Goal: Task Accomplishment & Management: Complete application form

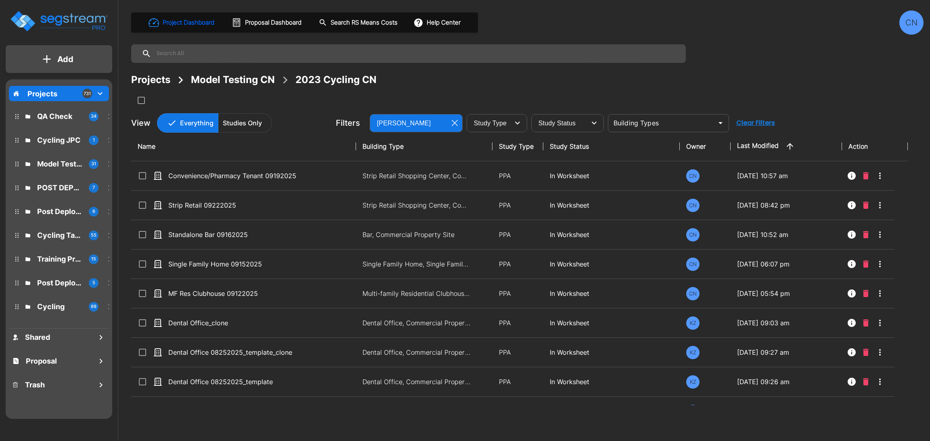
click at [679, 87] on div "Projects Model Testing CN 2023 Cycling CN" at bounding box center [527, 80] width 792 height 15
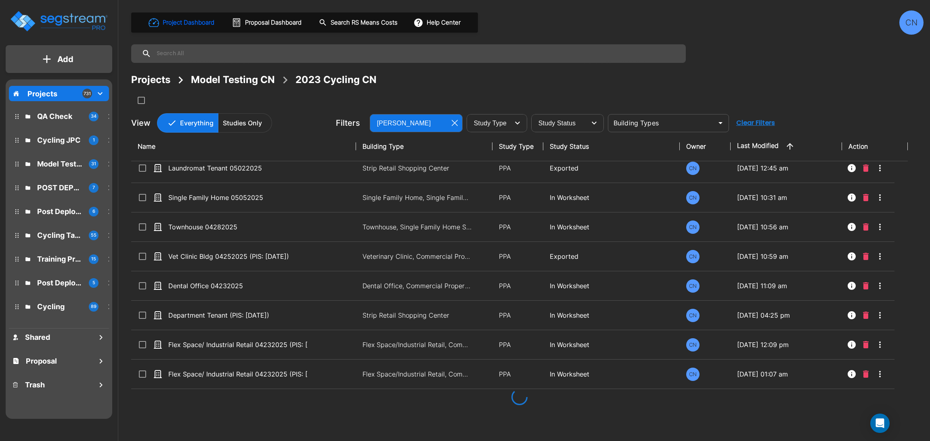
scroll to position [2724, 0]
click at [679, 87] on div "Projects Model Testing CN 2023 Cycling CN" at bounding box center [527, 80] width 792 height 15
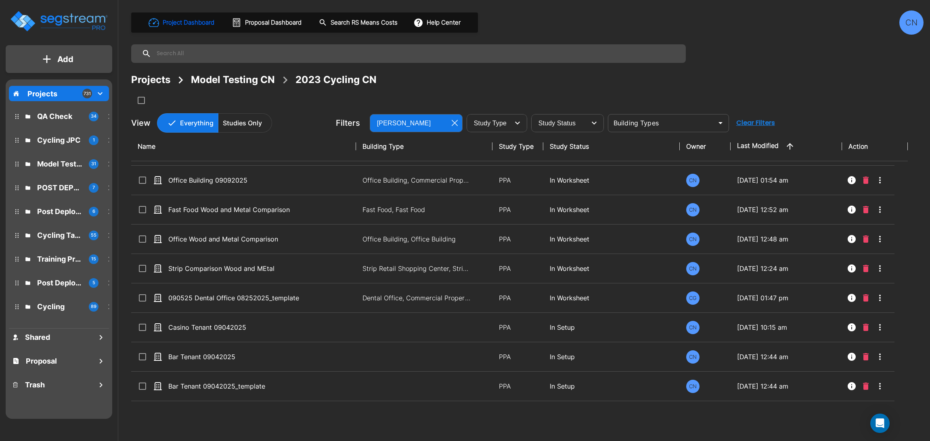
scroll to position [497, 0]
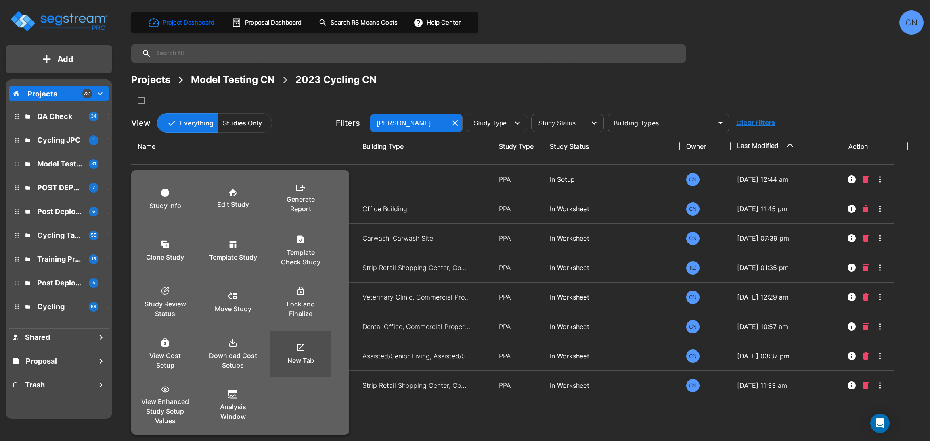
click at [302, 347] on icon at bounding box center [301, 348] width 10 height 10
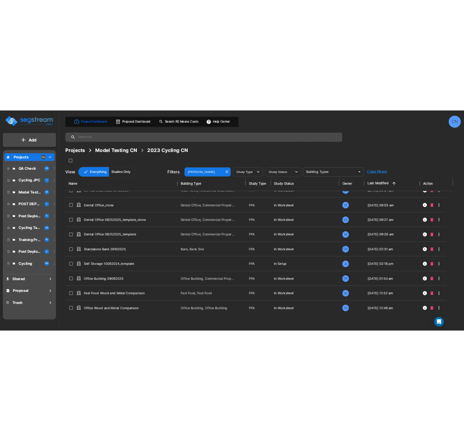
scroll to position [0, 0]
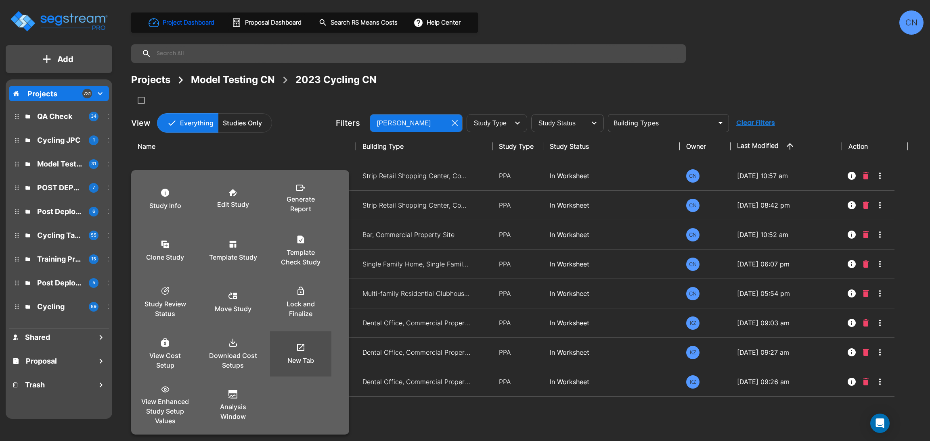
click at [302, 352] on icon at bounding box center [301, 348] width 10 height 10
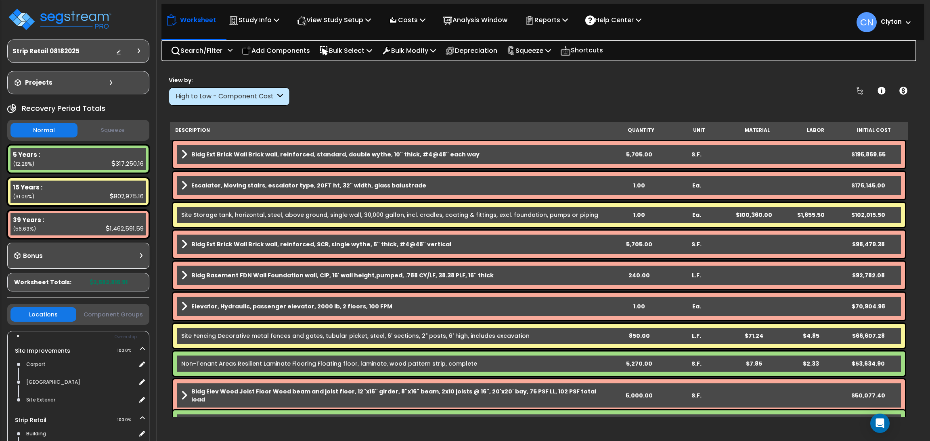
click at [357, 87] on div "View by: High to Low - Component Cost High to Low - Component Cost" at bounding box center [539, 91] width 746 height 30
click at [489, 159] on link "Bldg Ext Brick Wall Brick wall, reinforced, standard, double wythe, 10" thick, …" at bounding box center [395, 154] width 429 height 11
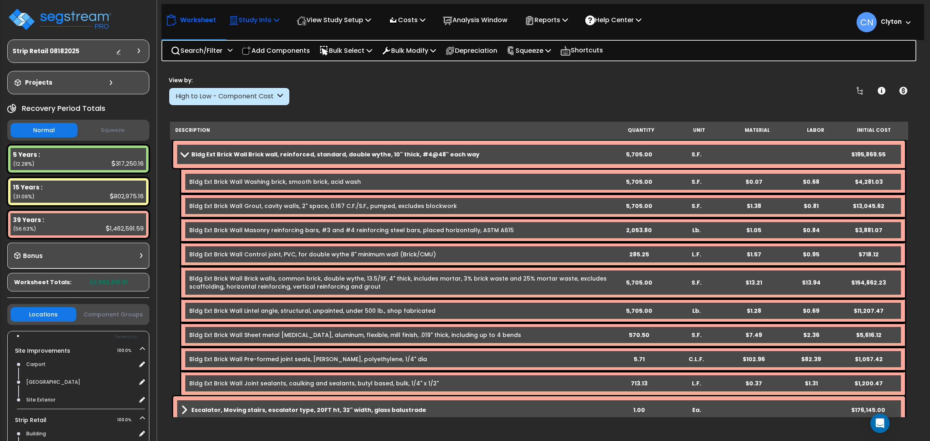
click at [245, 23] on p "Study Info" at bounding box center [254, 20] width 50 height 11
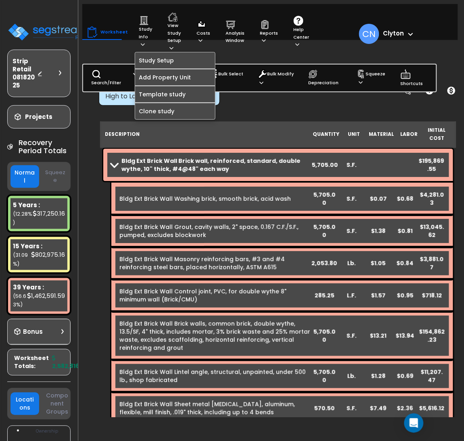
click at [286, 108] on div "Worksheet Study Info Study Setup Add Property Unit Template study Clone study CN" at bounding box center [278, 288] width 381 height 441
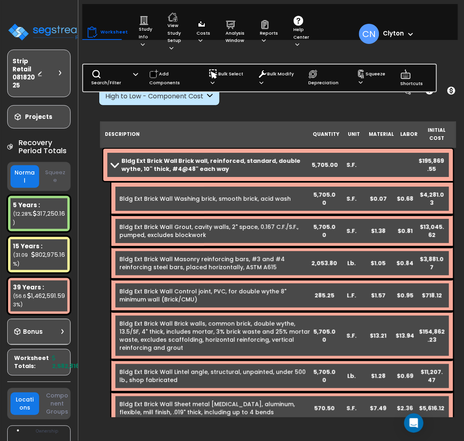
click at [232, 173] on div "Bldg Ext Brick Wall Brick wall, reinforced, standard, double wythe, 10" thick, …" at bounding box center [278, 165] width 350 height 32
click at [111, 163] on span at bounding box center [114, 165] width 11 height 6
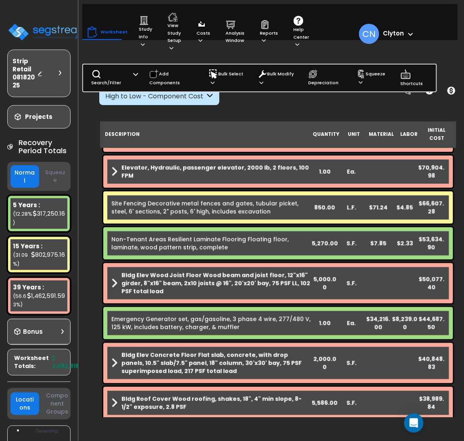
scroll to position [181, 0]
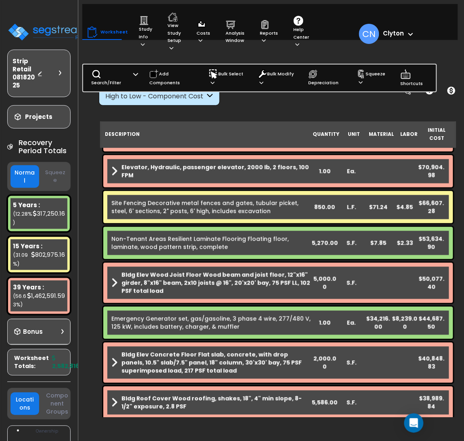
click at [203, 285] on b "Bldg Elev Wood Joist Floor Wood beam and joist floor, 12"x16" girder, 8"x16" be…" at bounding box center [216, 283] width 190 height 24
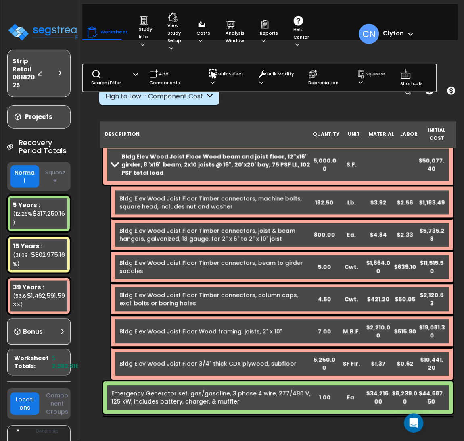
scroll to position [302, 0]
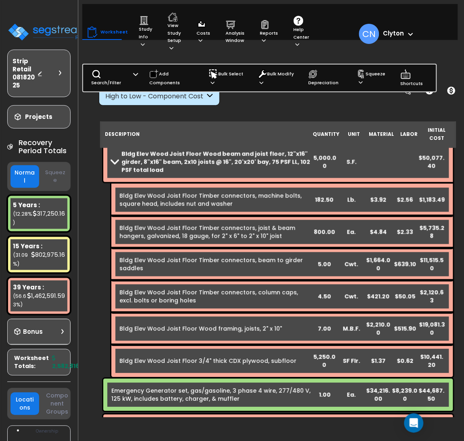
drag, startPoint x: 287, startPoint y: 335, endPoint x: 282, endPoint y: 295, distance: 39.8
click at [103, 280] on div "Bldg Elev Wood Joist Floor Wood beam and joist floor, 12"x16" girder, 8"x16" be…" at bounding box center [278, 260] width 354 height 240
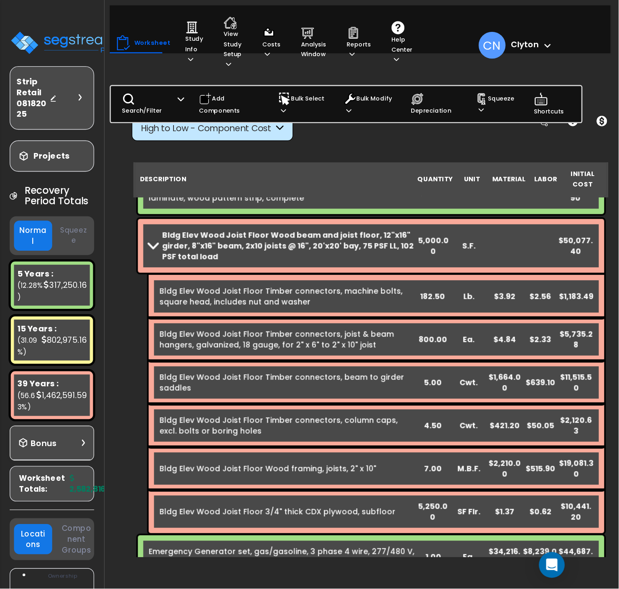
scroll to position [294, 0]
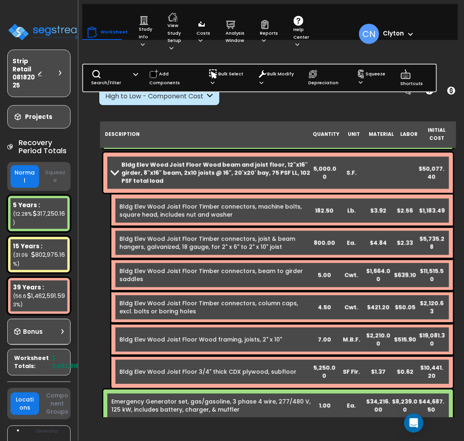
drag, startPoint x: 95, startPoint y: 277, endPoint x: 98, endPoint y: 295, distance: 18.0
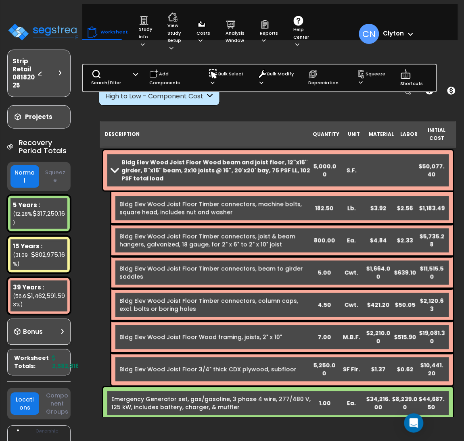
click at [89, 332] on div "Worksheet Study Info Study Setup Add Property Unit Template study Clone study CN" at bounding box center [278, 288] width 381 height 441
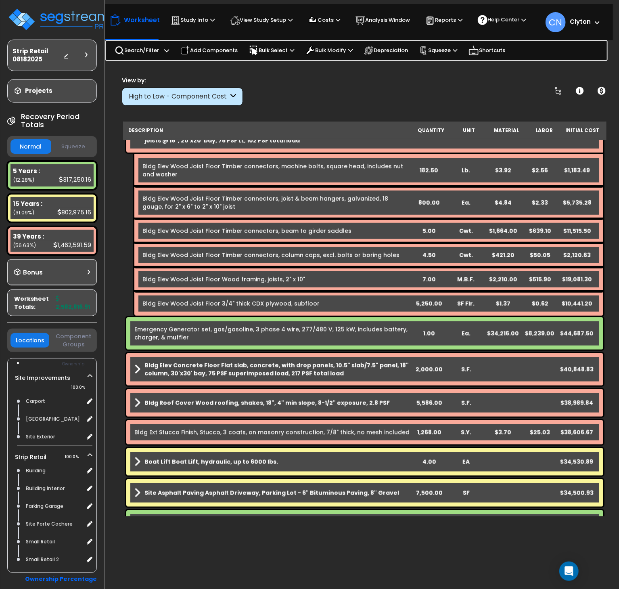
scroll to position [213, 0]
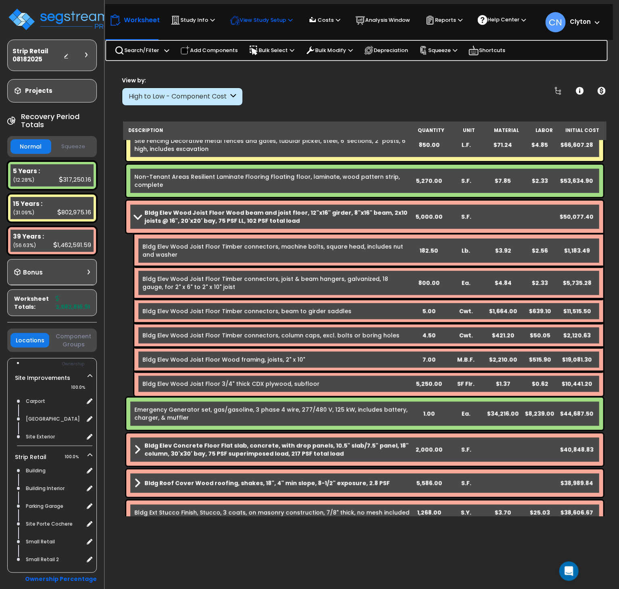
click at [272, 19] on p "View Study Setup" at bounding box center [261, 20] width 63 height 10
click at [259, 55] on link "View Questionnaire" at bounding box center [266, 54] width 80 height 16
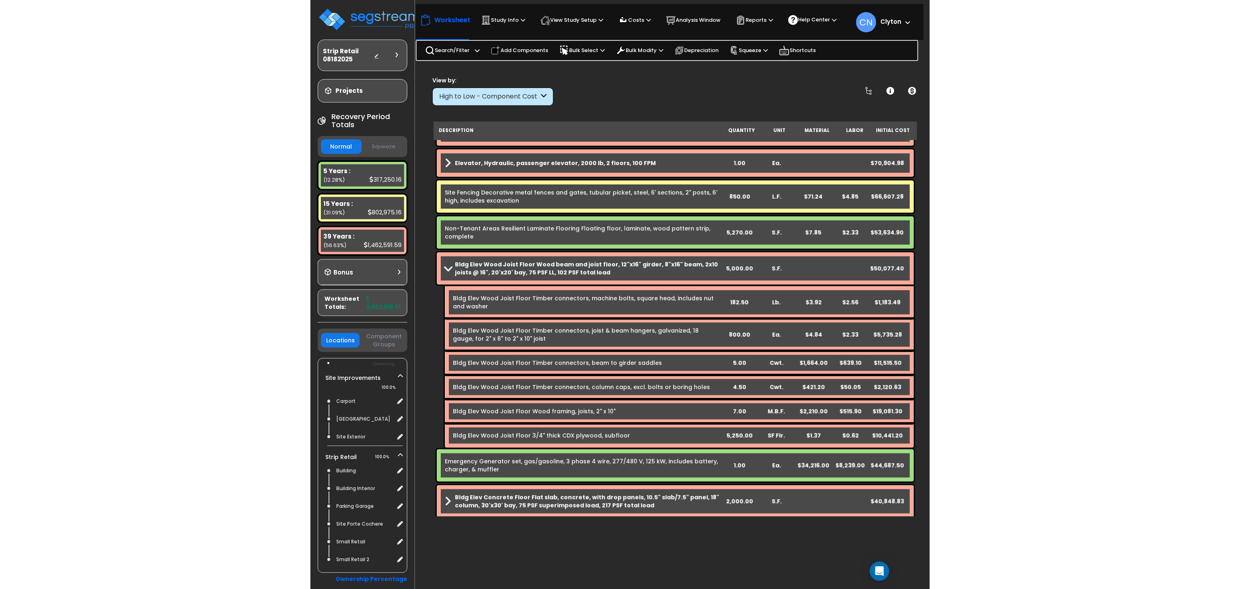
scroll to position [242, 0]
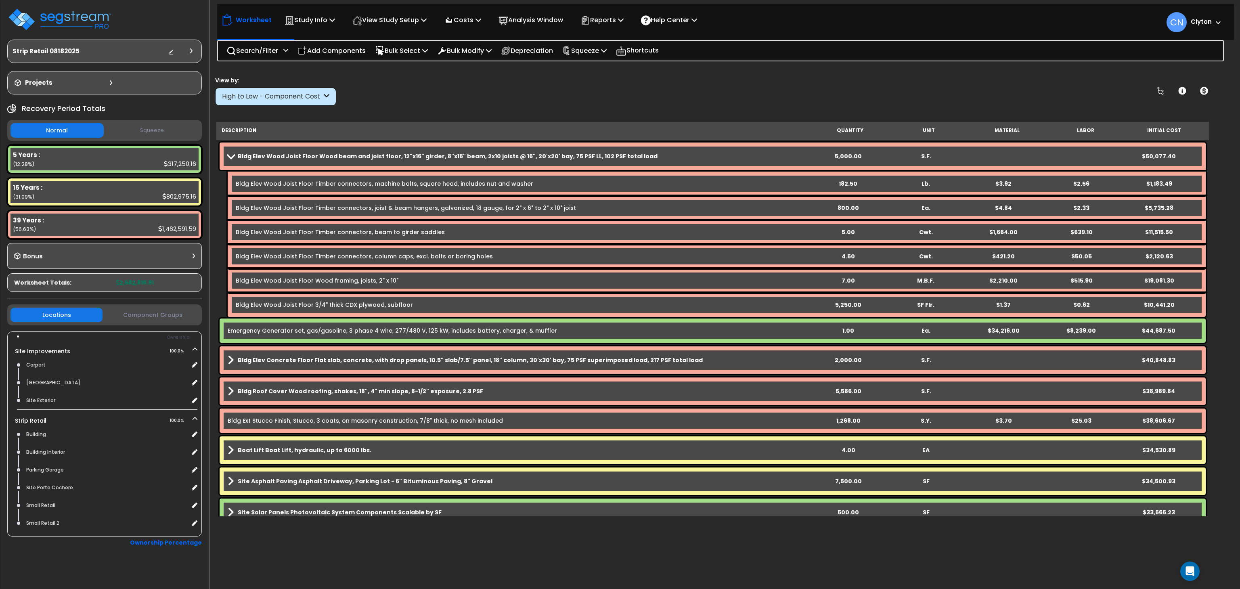
click at [929, 87] on div "View by: High to Low - Component Cost High to Low - Component Cost" at bounding box center [712, 91] width 1000 height 30
click at [906, 441] on div "Worksheet Study Info Study Setup Add Property Unit Template study Clone study CN" at bounding box center [712, 362] width 1017 height 589
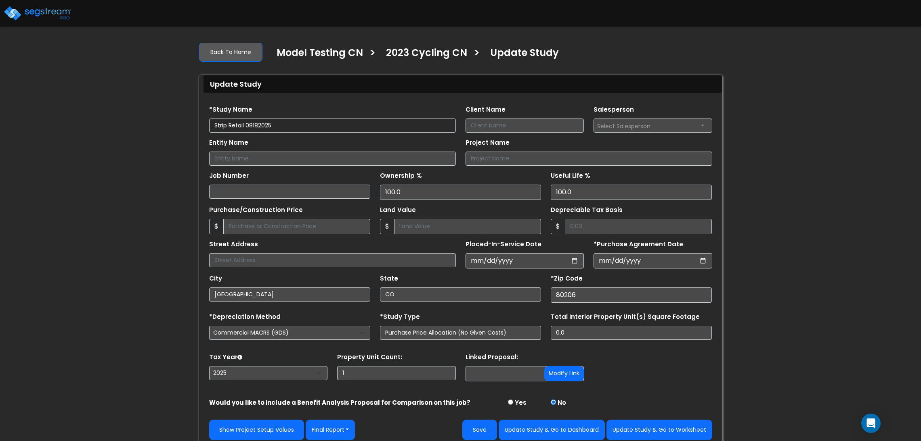
select select "2025"
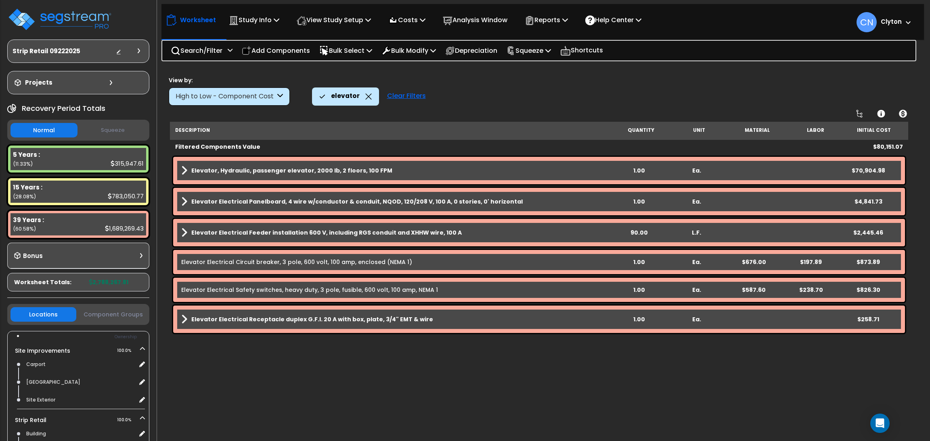
click at [391, 94] on div "Clear Filters" at bounding box center [406, 97] width 47 height 18
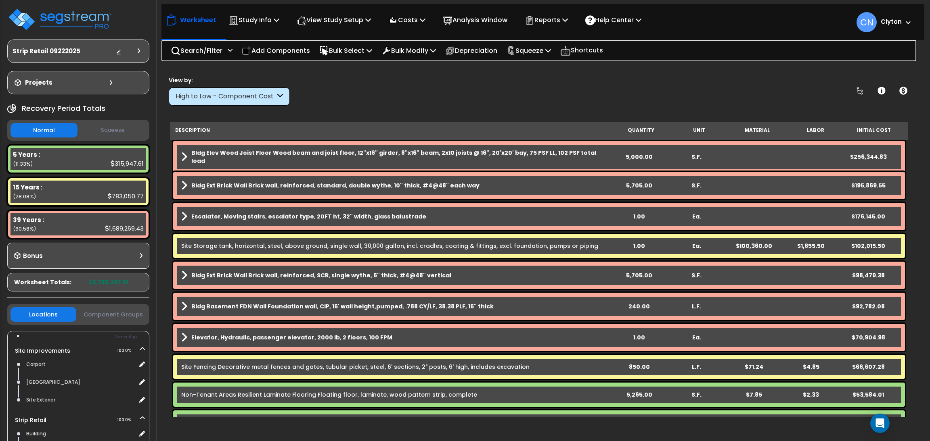
click at [595, 151] on link "Bldg Elev Wood Joist Floor Wood beam and joist floor, 12"x16" girder, 8"x16" be…" at bounding box center [395, 157] width 429 height 16
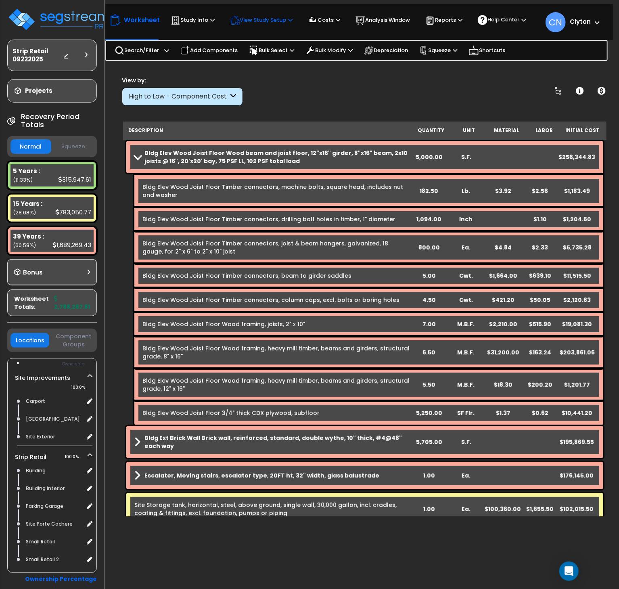
click at [274, 23] on p "View Study Setup" at bounding box center [261, 20] width 63 height 10
click at [268, 54] on link "View Questionnaire" at bounding box center [266, 54] width 80 height 16
click at [136, 162] on link "Bldg Elev Wood Joist Floor Wood beam and joist floor, 12"x16" girder, 8"x16" be…" at bounding box center [272, 157] width 276 height 16
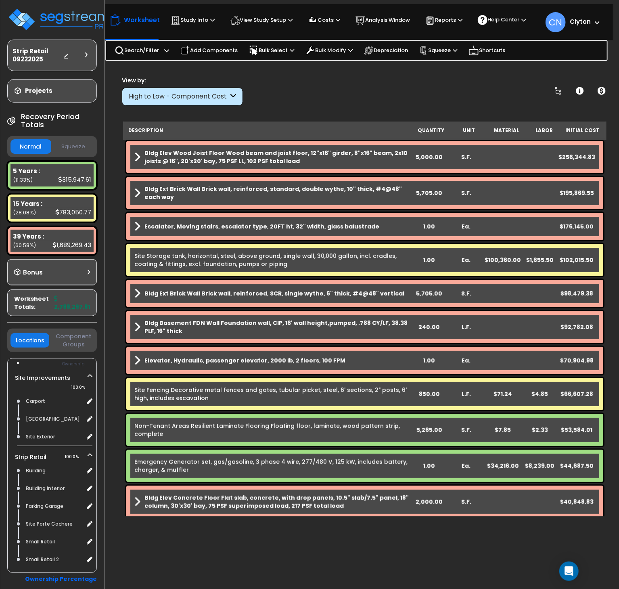
click at [137, 154] on span at bounding box center [137, 156] width 6 height 11
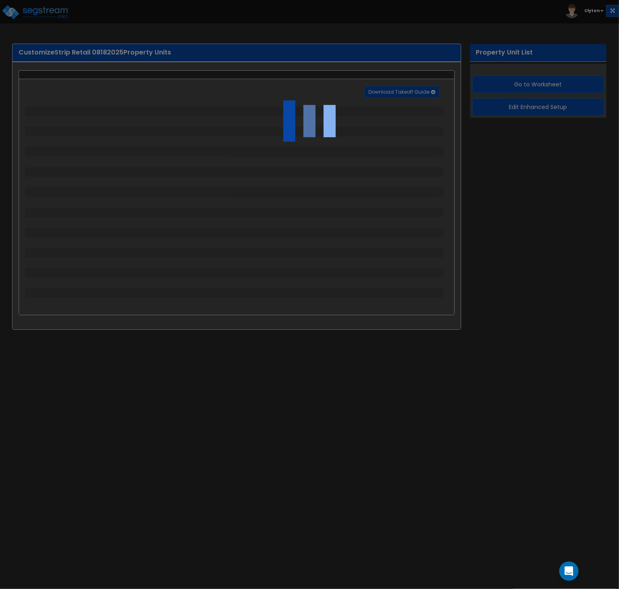
select select "2"
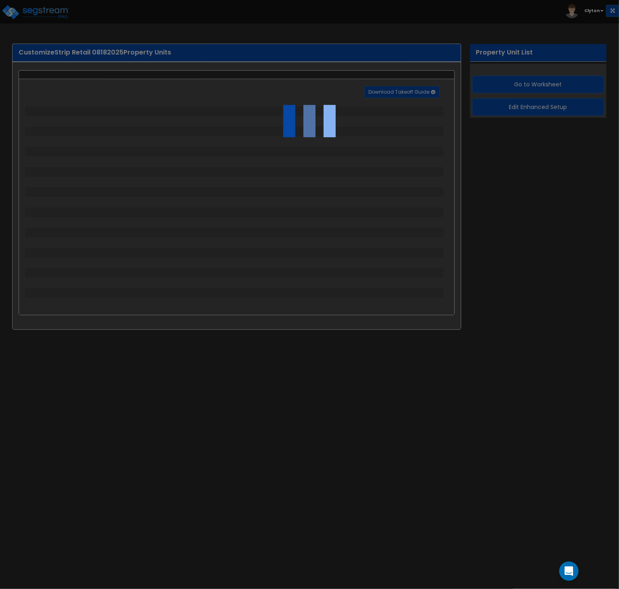
select select "1"
select select "2"
select select "3"
select select "1"
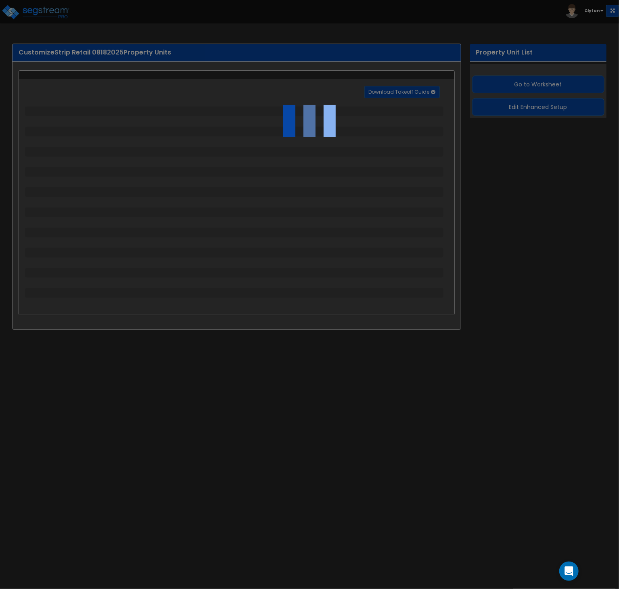
select select "1"
select select "2"
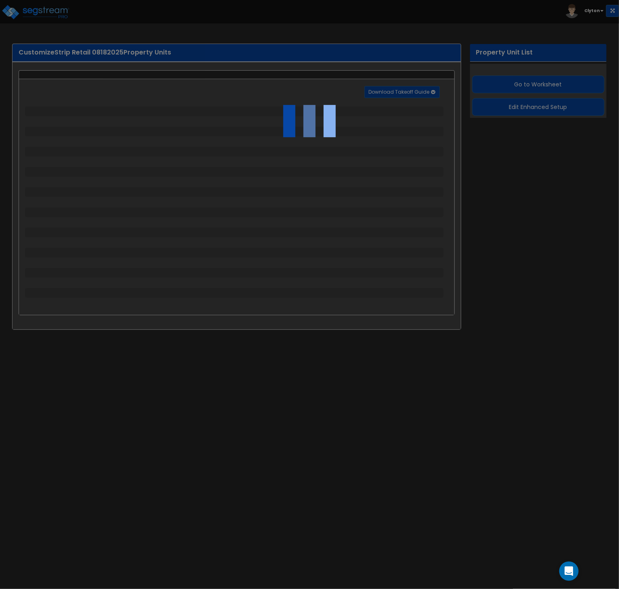
select select "1"
select select "2"
select select "3"
select select "1"
select select "4"
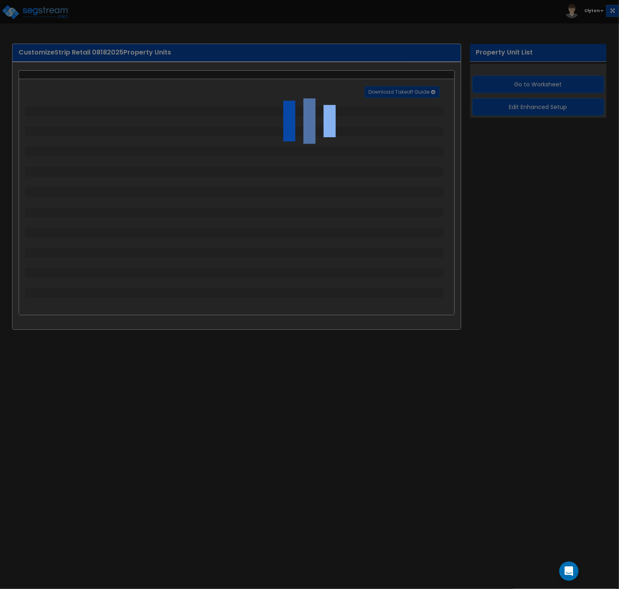
select select "6"
select select "2"
select select "1"
select select "2"
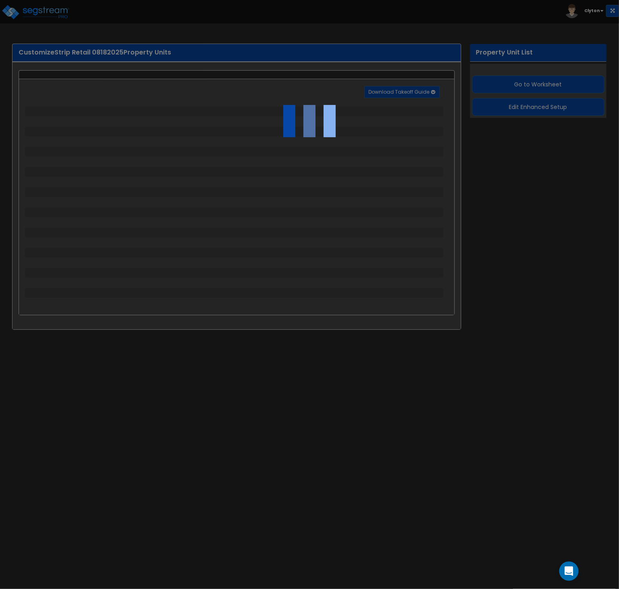
select select "2"
select select "4"
select select "1"
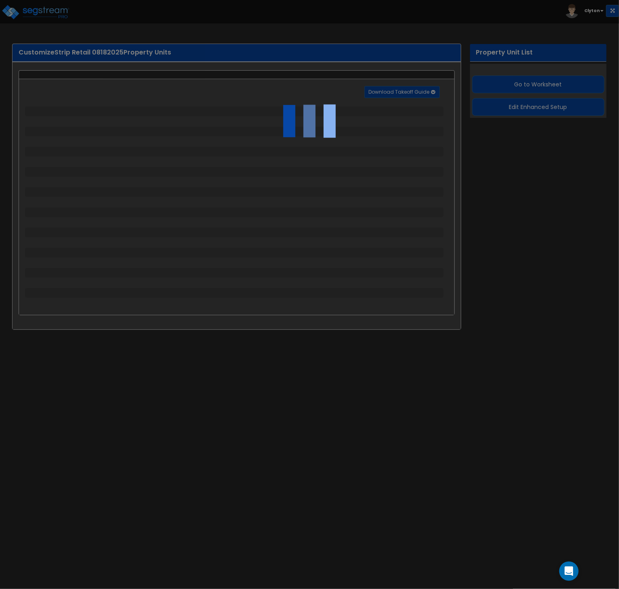
select select "1"
select select "3"
select select "2"
select select "1"
select select "3"
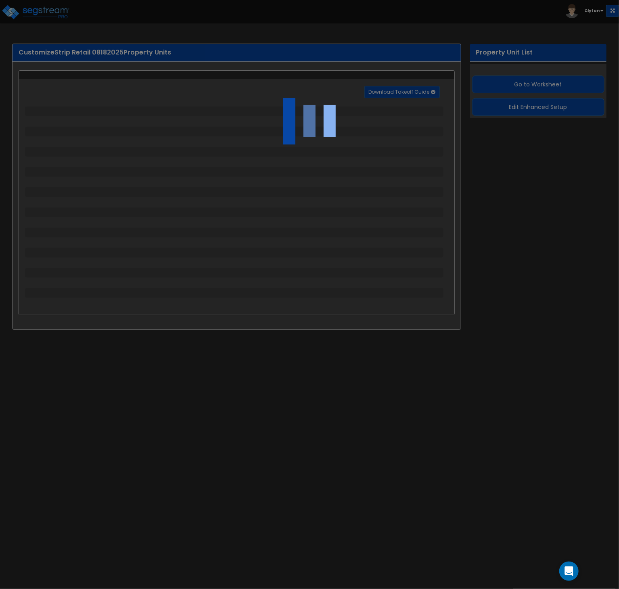
select select "2"
select select "3"
select select "6"
select select "10"
select select "8"
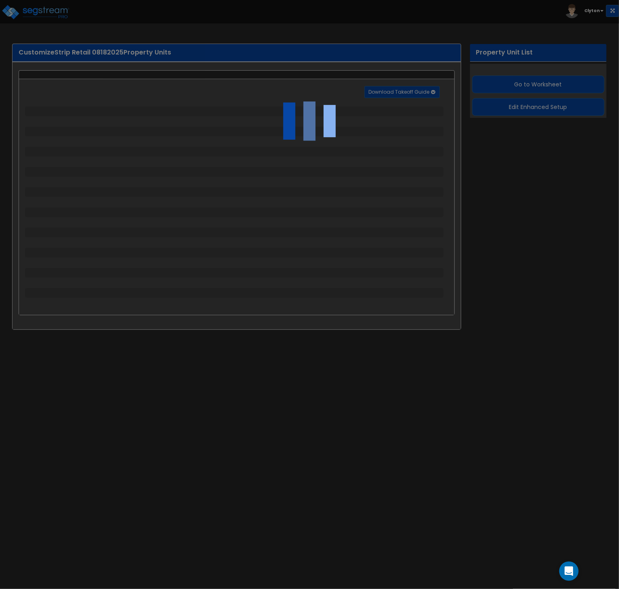
select select "3"
select select "1"
select select "2"
select select "3"
select select "1"
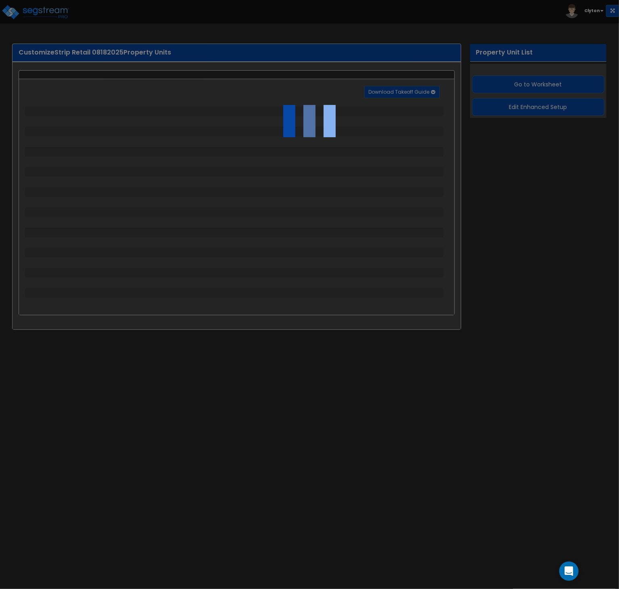
select select "3"
select select "2"
select select "1"
select select "2"
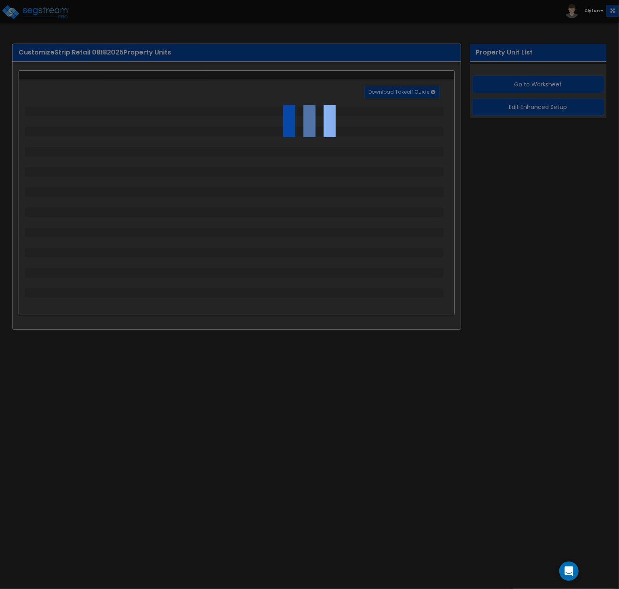
select select "7"
select select "1"
select select "2"
select select "4"
select select "1"
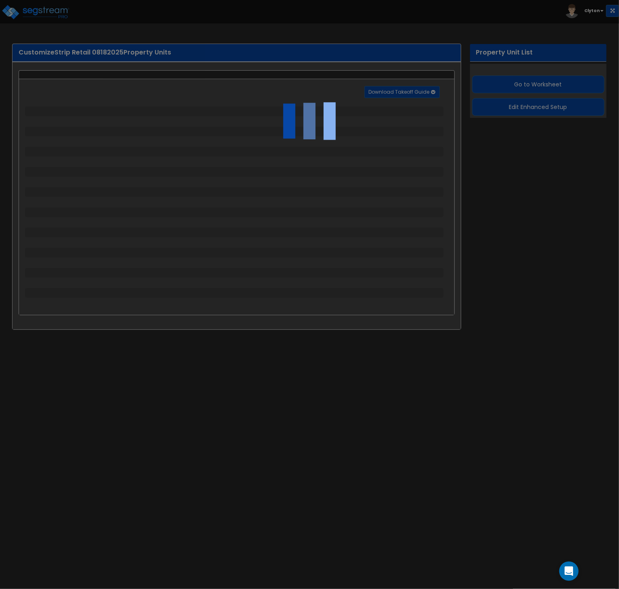
select select "13"
select select "1"
select select "2"
select select "1"
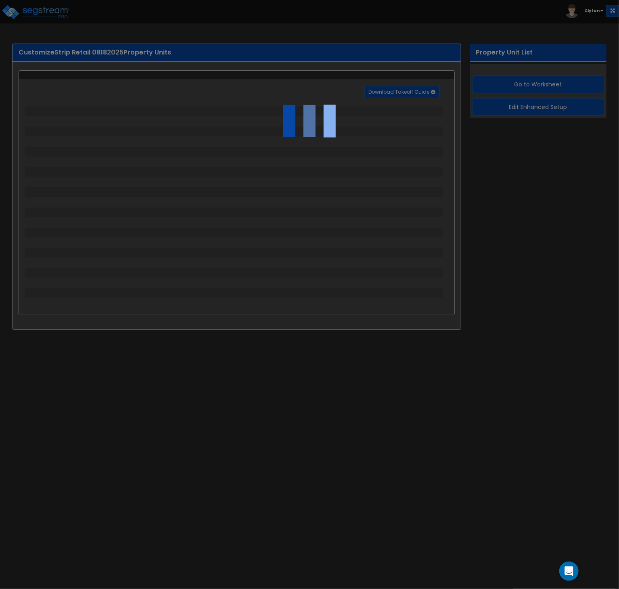
select select "4"
select select "1"
select select "2"
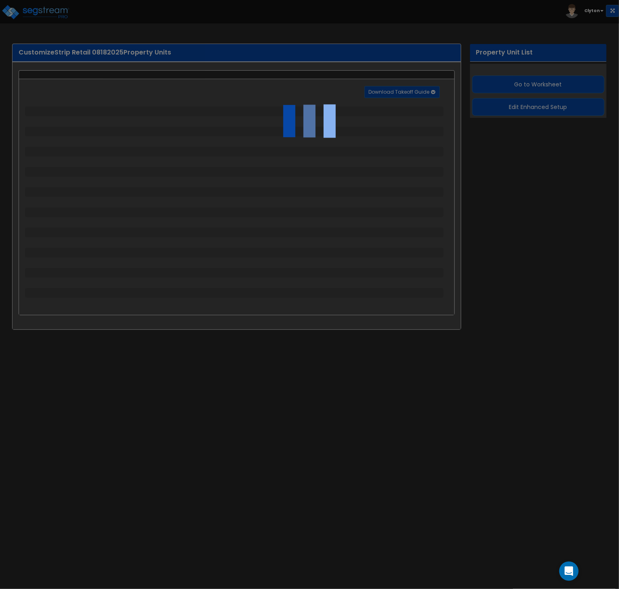
select select "3"
select select "2"
select select "1"
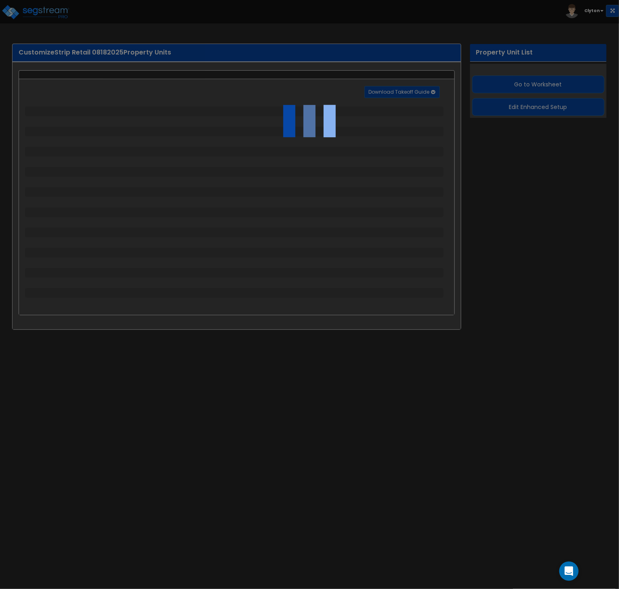
select select "2"
select select "1"
select select "2"
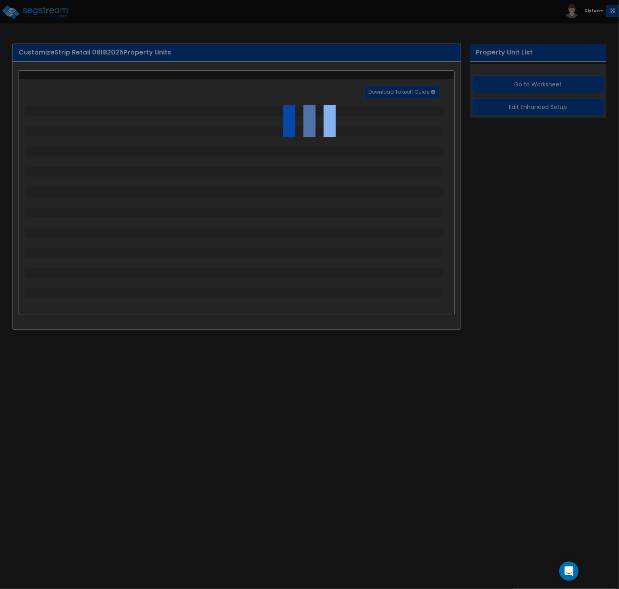
select select "2"
select select "1"
select select "2"
select select "1"
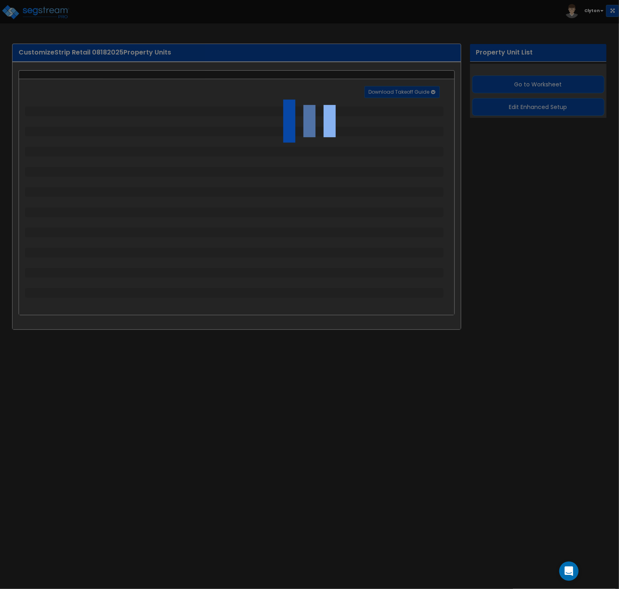
select select "11"
select select "1"
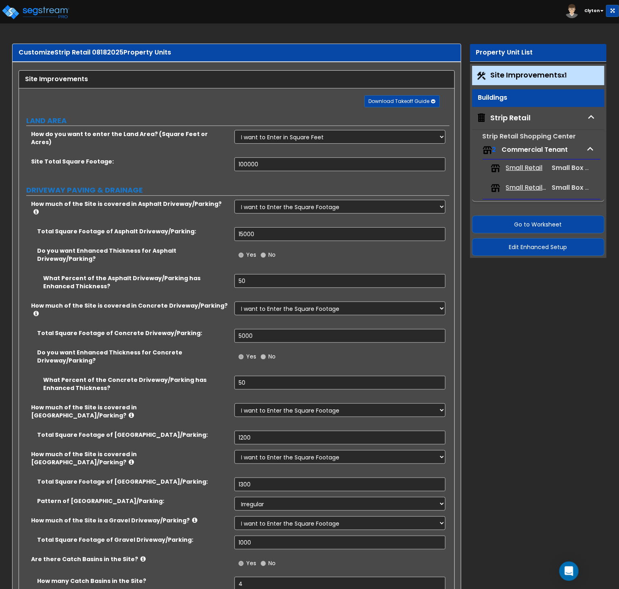
click at [510, 114] on div "Strip Retail" at bounding box center [511, 118] width 40 height 10
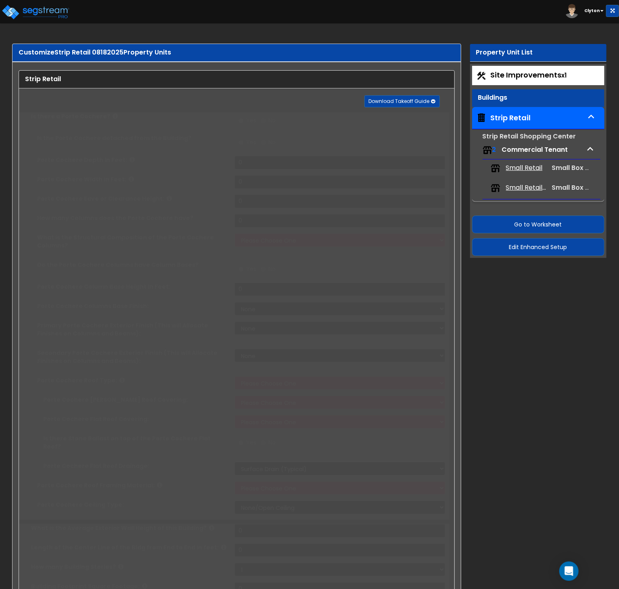
radio input "true"
type input "5"
type input "10"
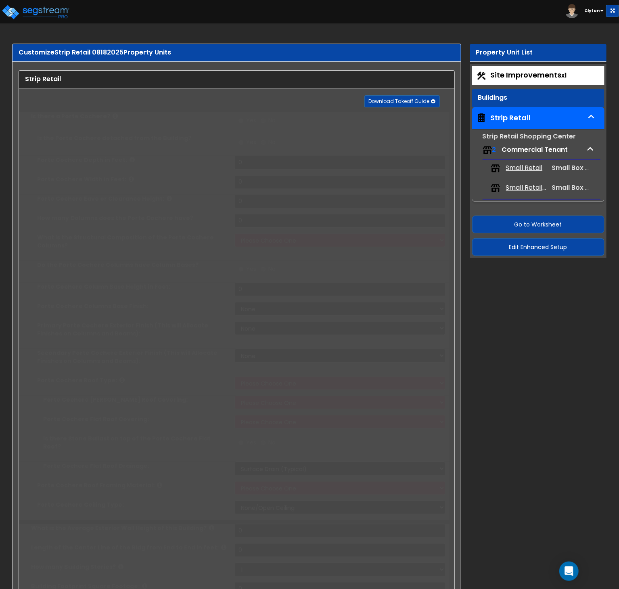
type input "6"
select select "1"
radio input "true"
type input "2"
select select "2"
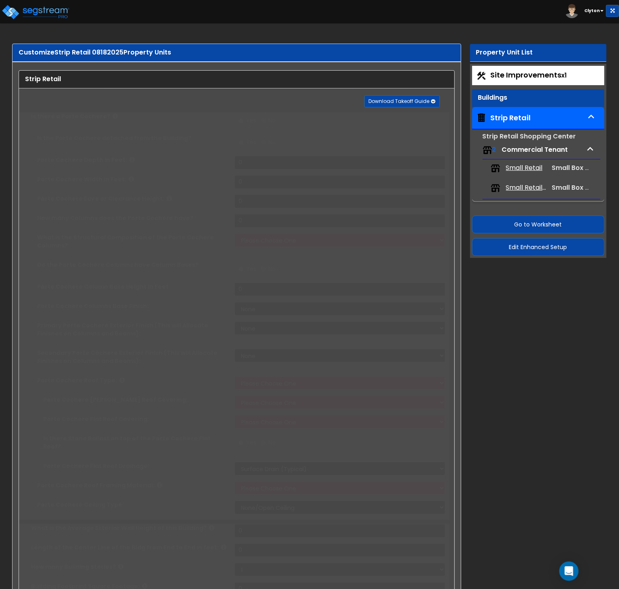
select select "1"
select select "5"
select select "1"
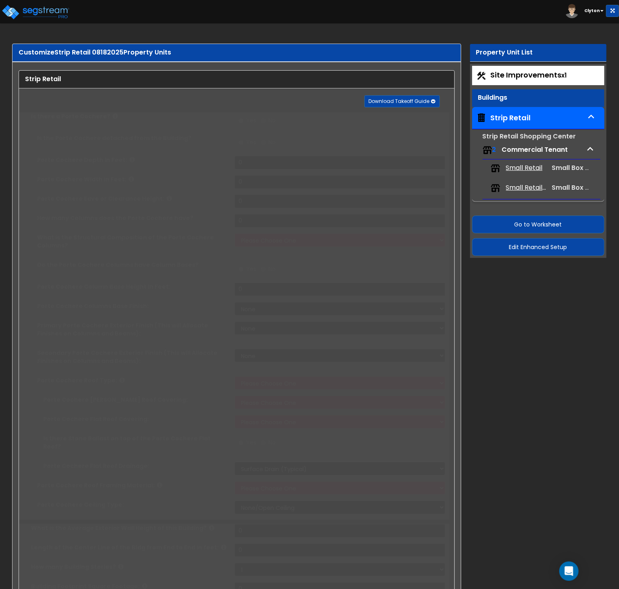
select select "1"
type input "40"
type input "100"
select select "2"
type input "5000"
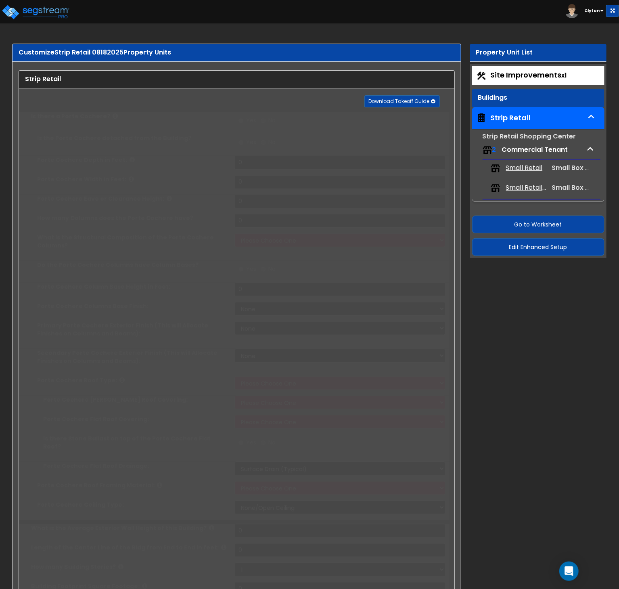
type input "5000"
radio input "true"
type input "2000"
type input "1"
radio input "true"
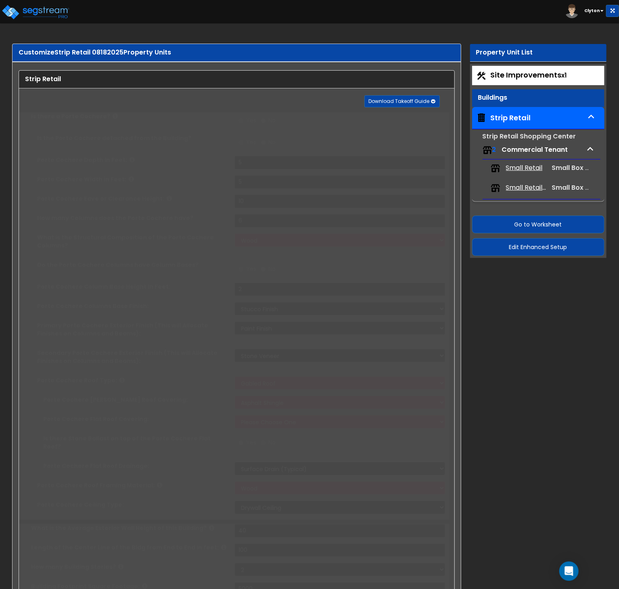
select select "1"
type input "2000"
radio input "true"
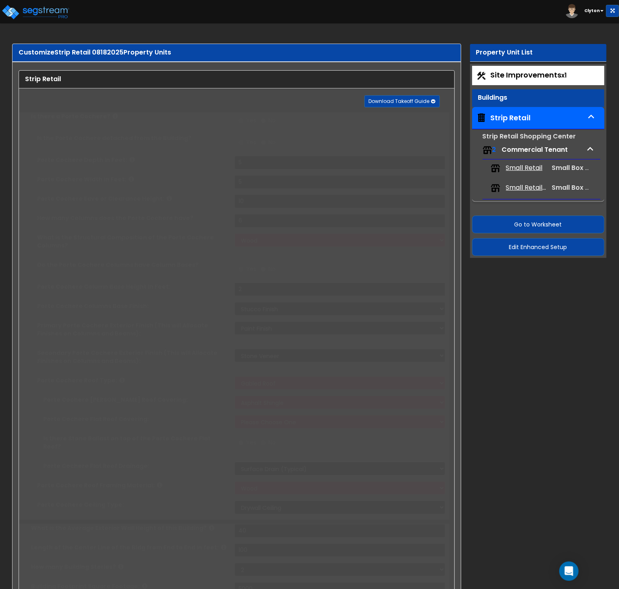
select select "1"
type input "5"
radio input "true"
select select "5"
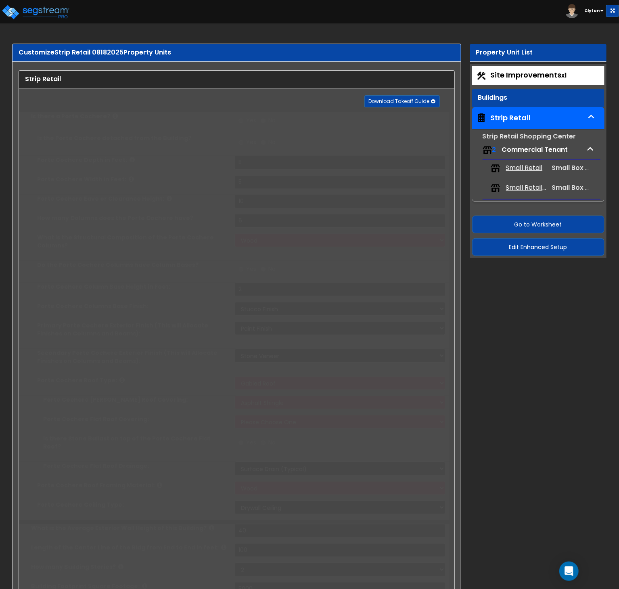
select select "1"
select select "7"
select select "1"
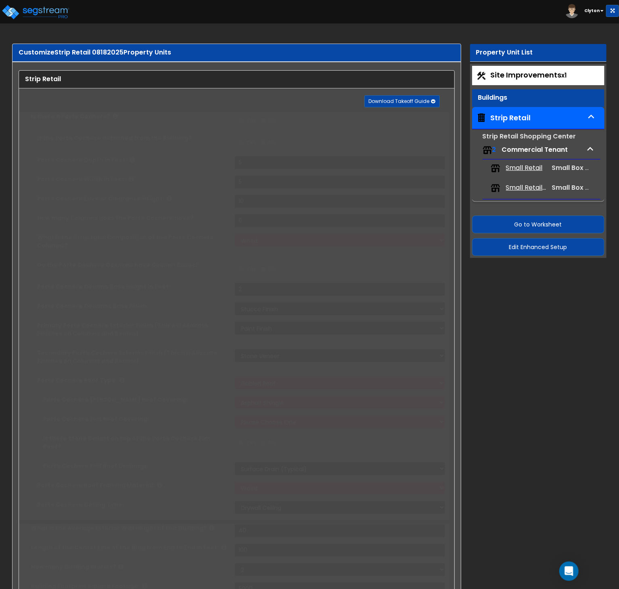
select select "3"
radio input "true"
select select "2"
type input "500"
radio input "true"
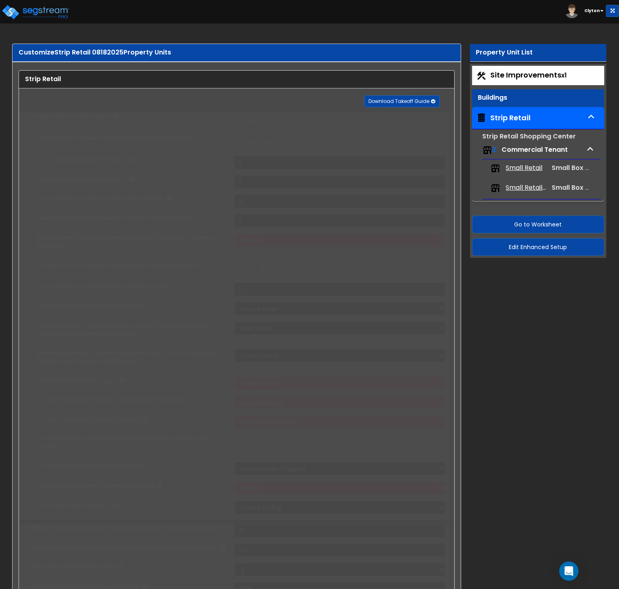
select select "2"
type input "4"
radio input "true"
select select "2"
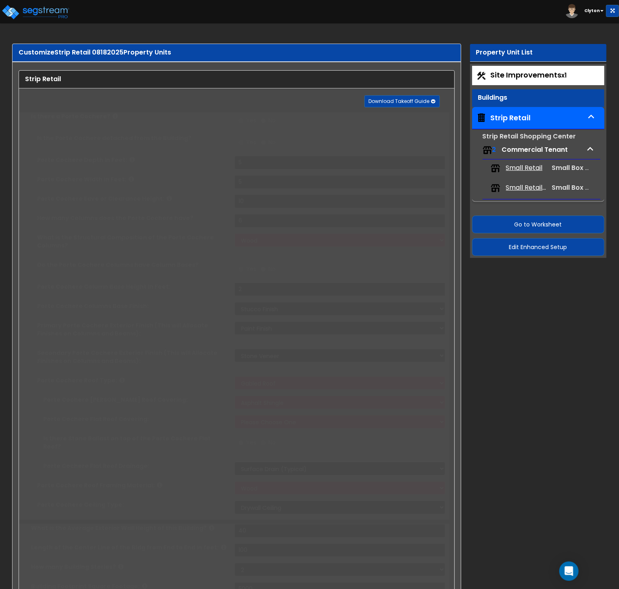
type input "100"
radio input "true"
select select "3"
type input "100"
radio input "true"
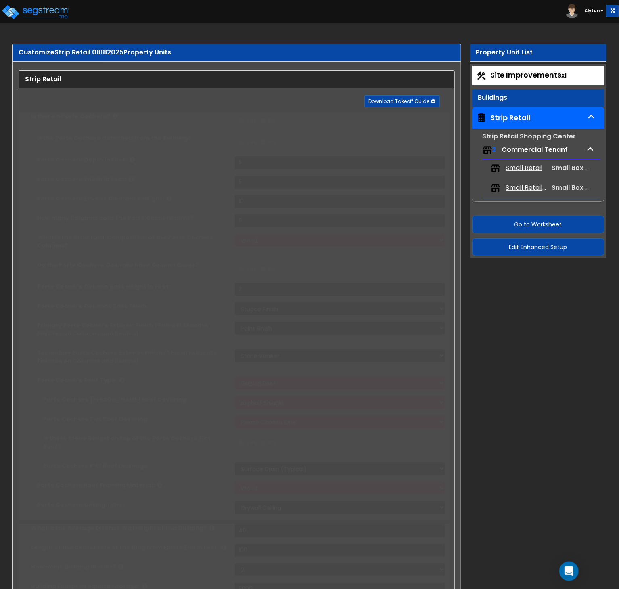
type input "100"
radio input "true"
type input "2"
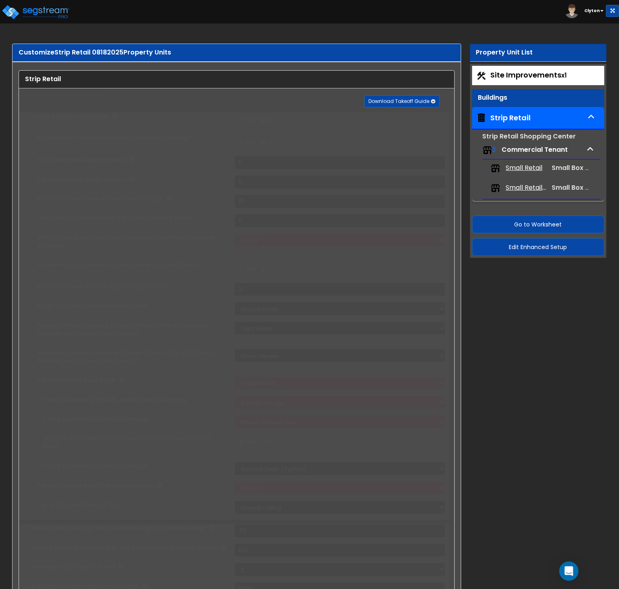
type input "2"
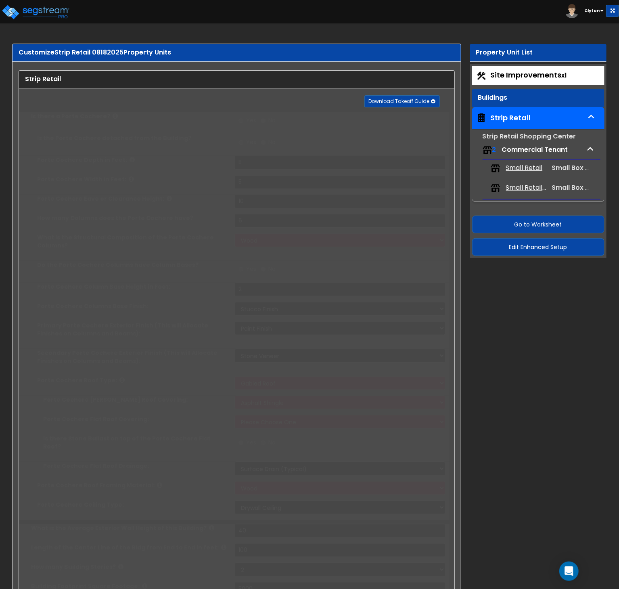
type input "2"
radio input "true"
select select "1"
type input "3"
radio input "true"
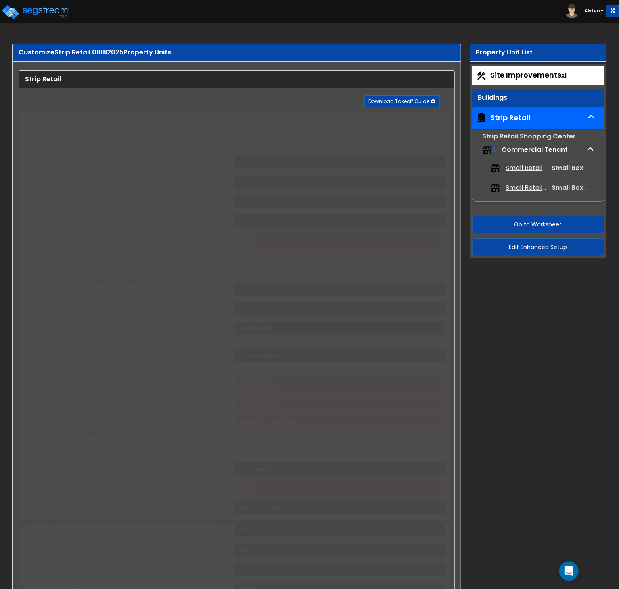
type input "5"
radio input "true"
select select "1"
type input "2"
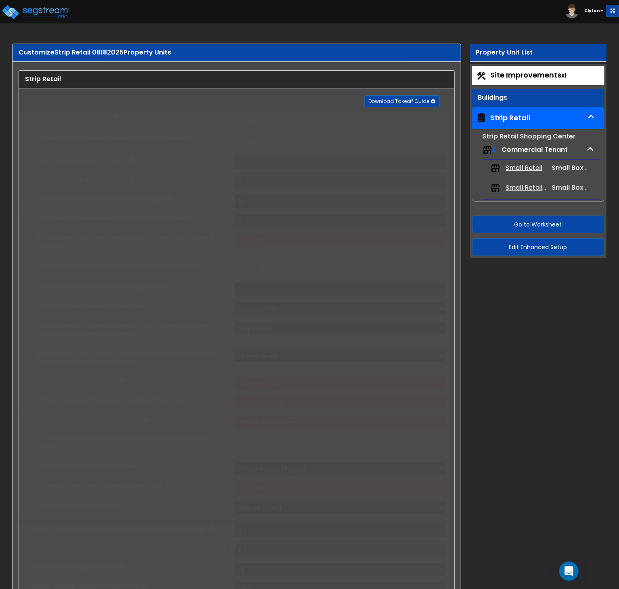
radio input "true"
type input "12"
type input "30"
type input "15"
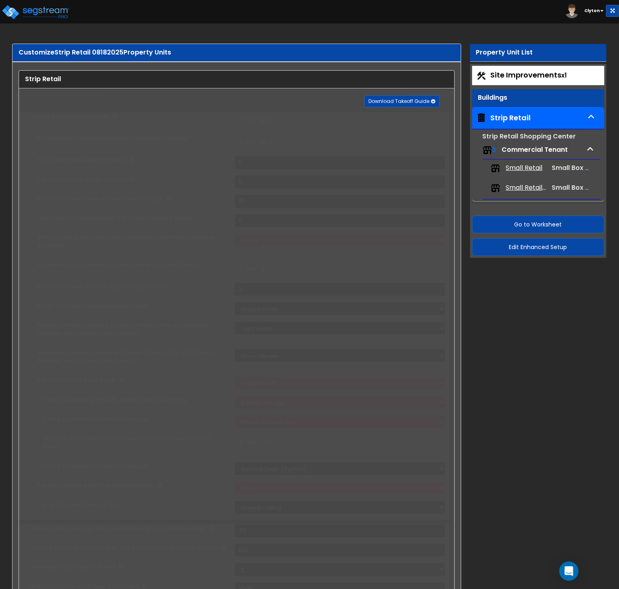
select select "5"
radio input "true"
type input "2"
select select "5"
select select "1"
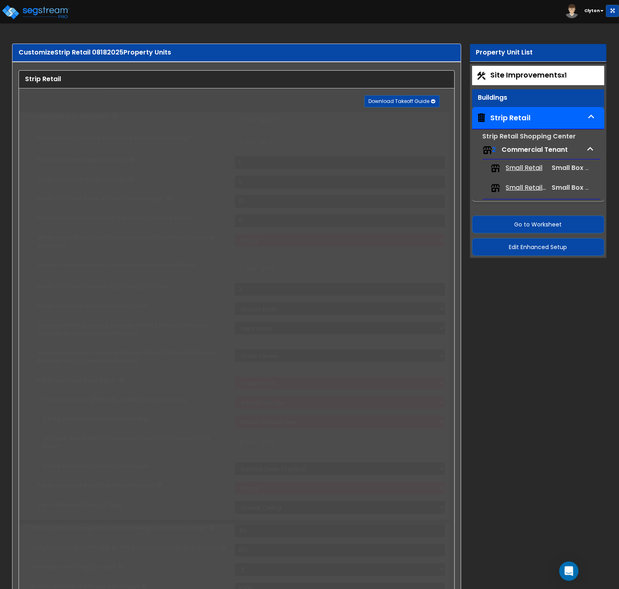
radio input "true"
type input "1"
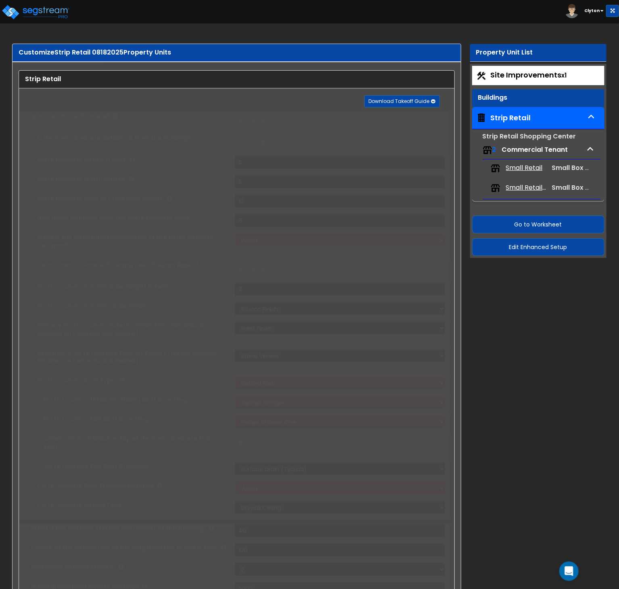
radio input "true"
type input "1"
radio input "true"
select select "1"
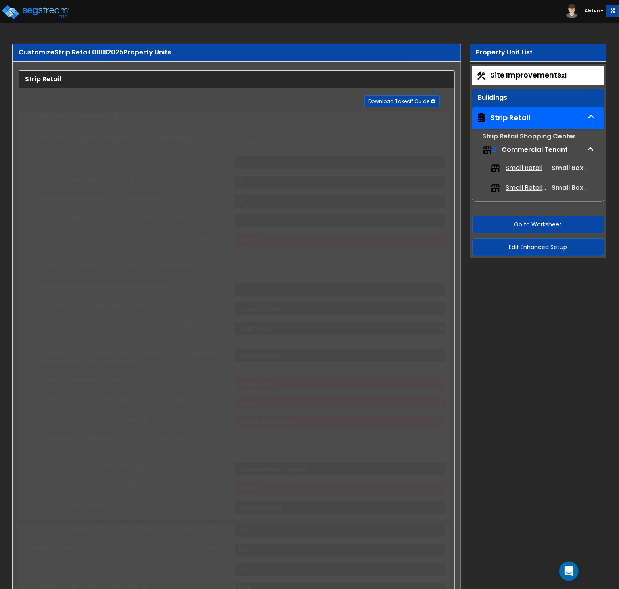
select select "2"
type input "1"
select select "2"
radio input "true"
select select "1"
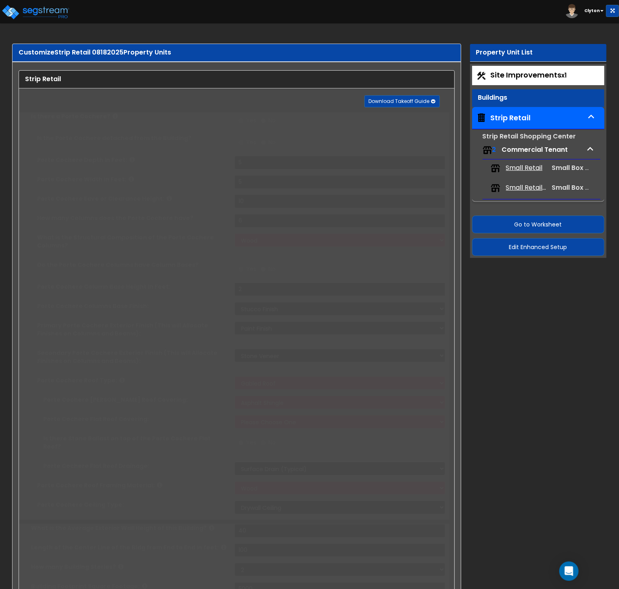
select select "1"
type input "1"
select select "2"
radio input "true"
type input "1"
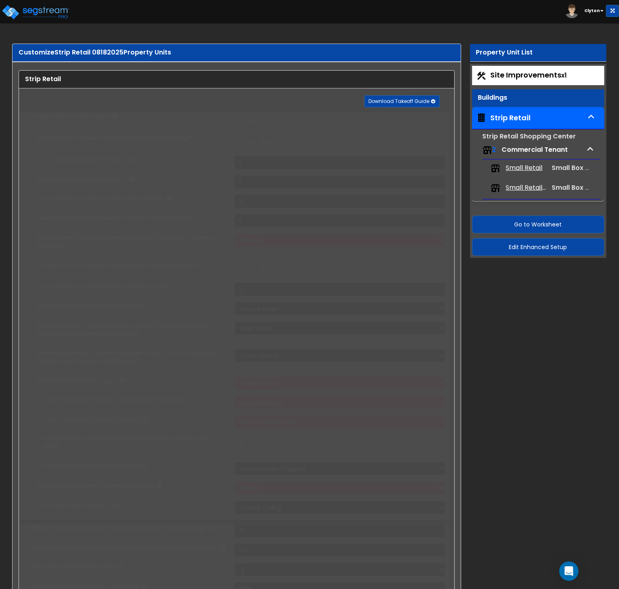
type input "1"
radio input "true"
type input "1"
radio input "true"
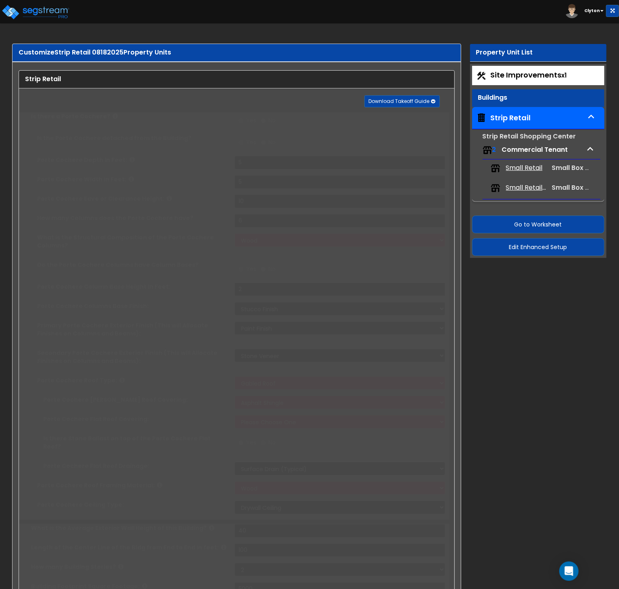
select select "2"
type input "4"
radio input "true"
type input "200"
radio input "true"
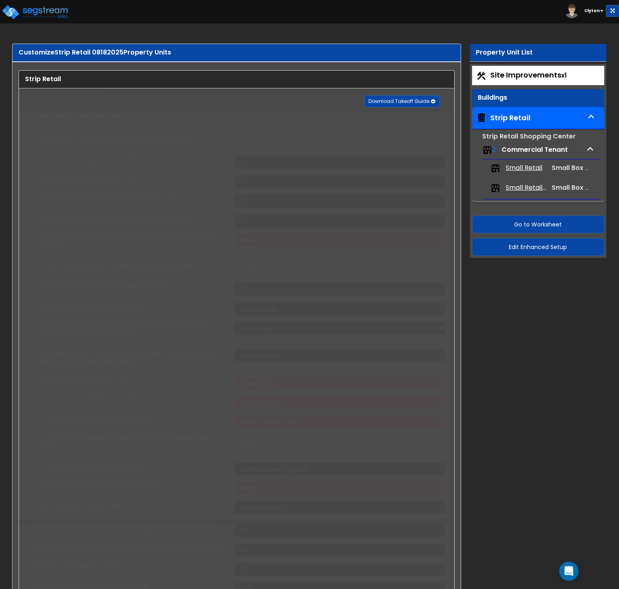
select select "1"
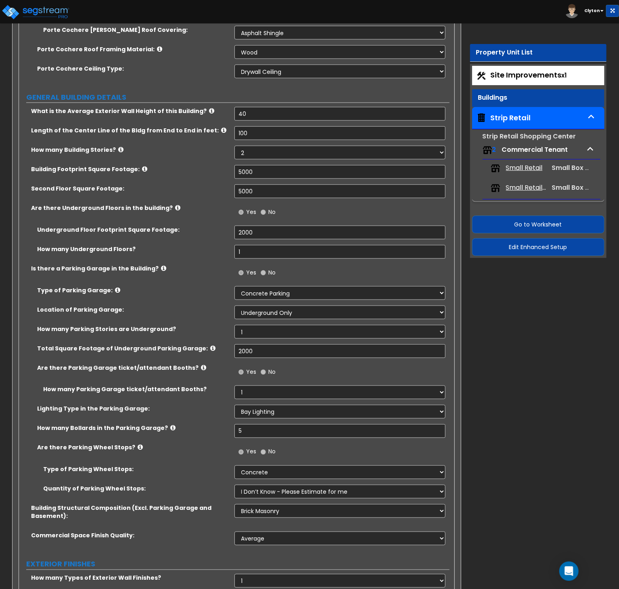
scroll to position [404, 0]
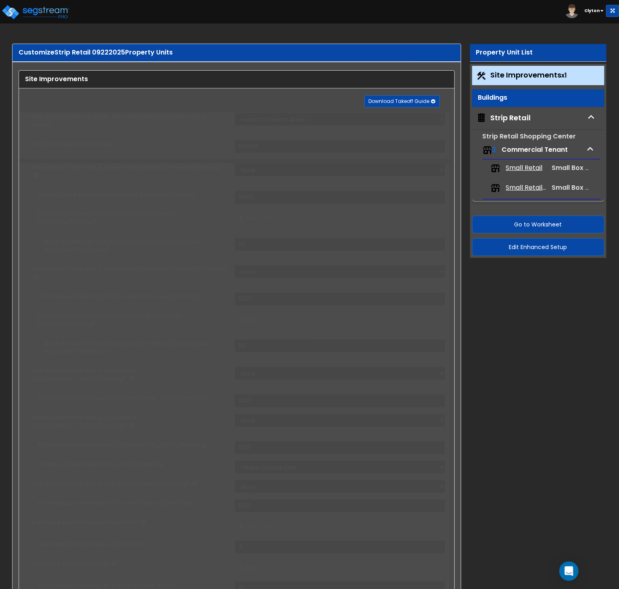
select select "2"
type input "100000"
select select "2"
type input "15000"
radio input "true"
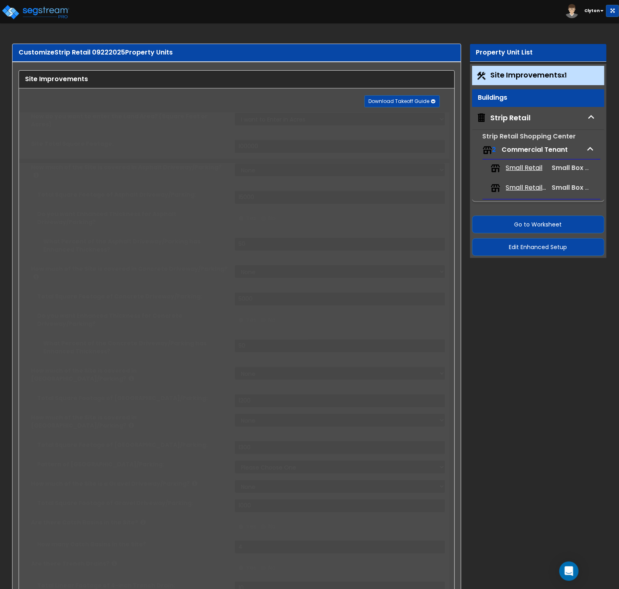
type input "50"
select select "2"
type input "5000"
radio input "true"
type input "50"
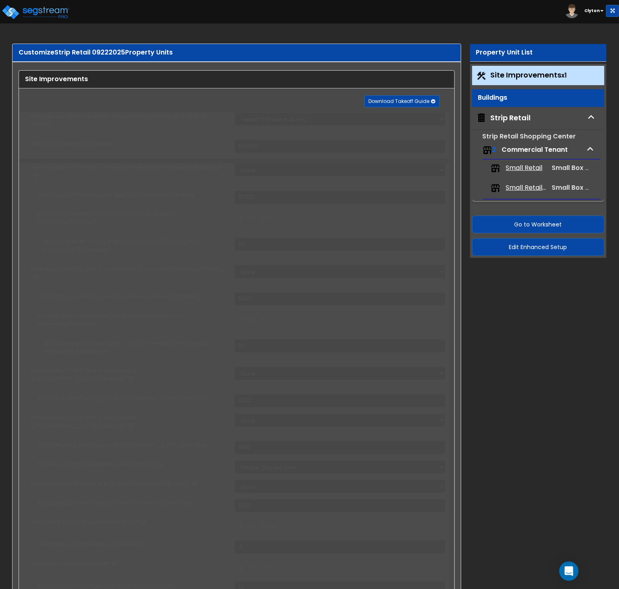
select select "2"
type input "1200"
select select "2"
type input "1300"
select select "1"
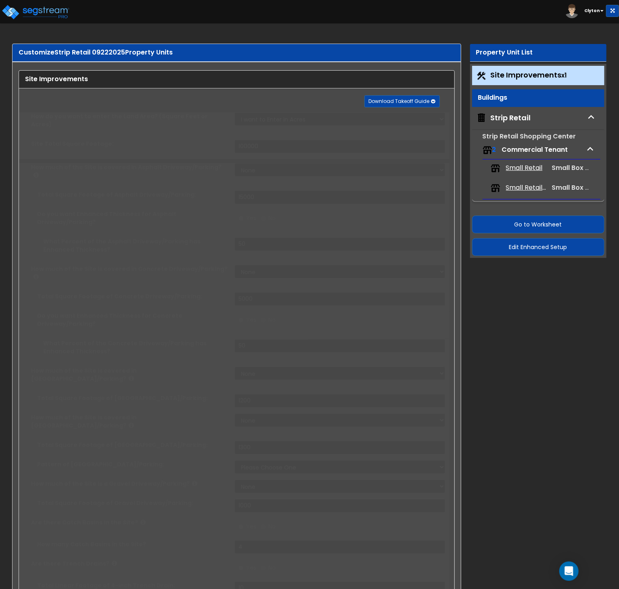
select select "2"
type input "1000"
radio input "true"
type input "4"
radio input "true"
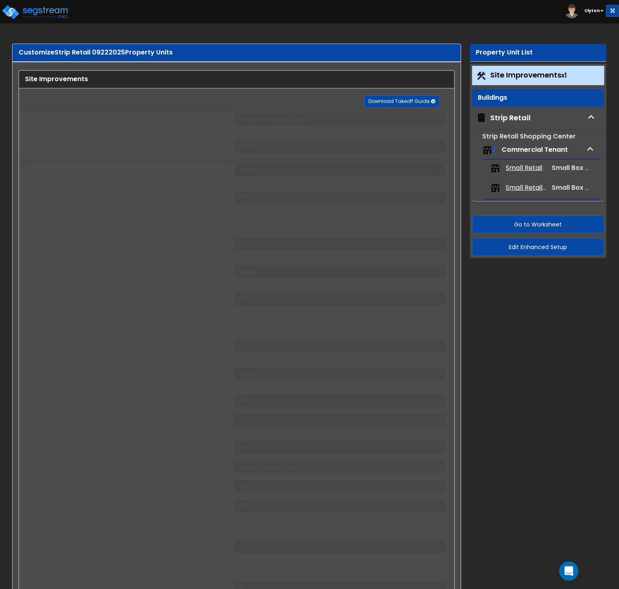
type input "10"
type input "30"
type input "10"
radio input "true"
type input "5"
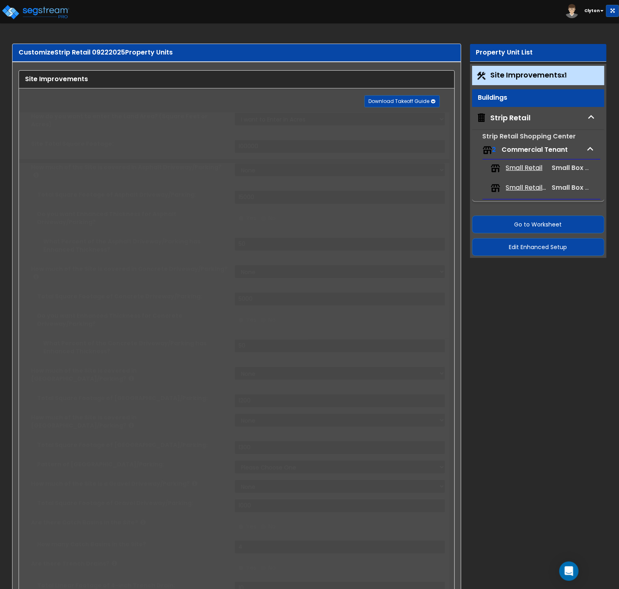
radio input "true"
select select "3"
select select "1"
type input "230"
radio input "true"
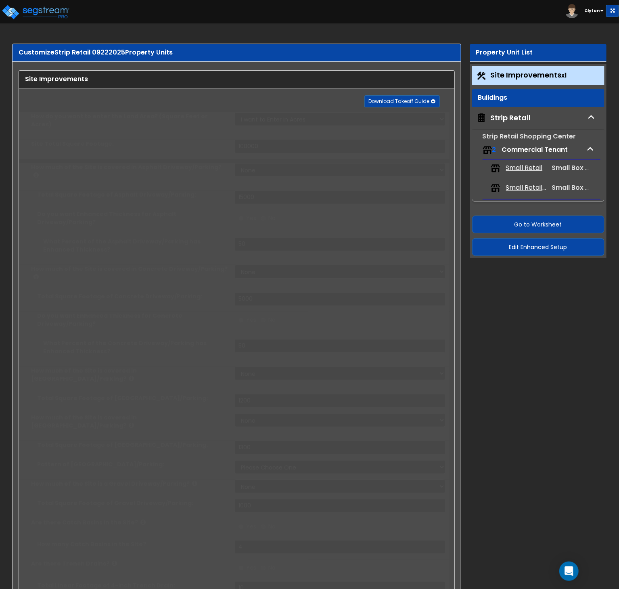
select select "1"
type input "2"
type input "3"
type input "2"
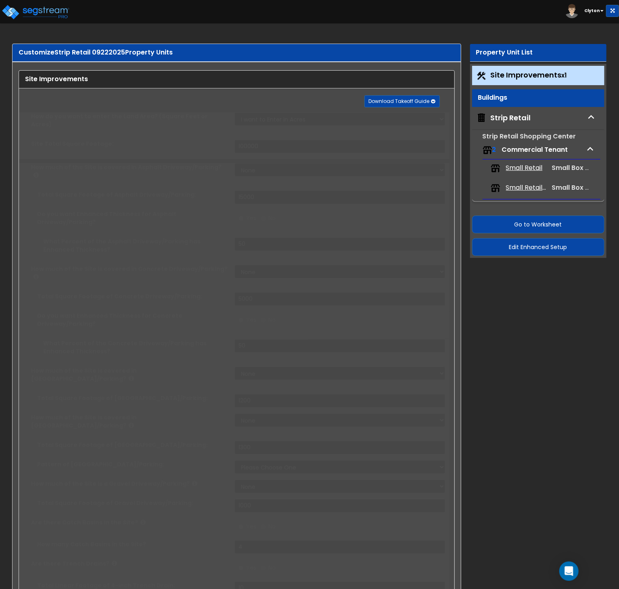
type input "3"
radio input "true"
type input "4"
radio input "true"
select select "1"
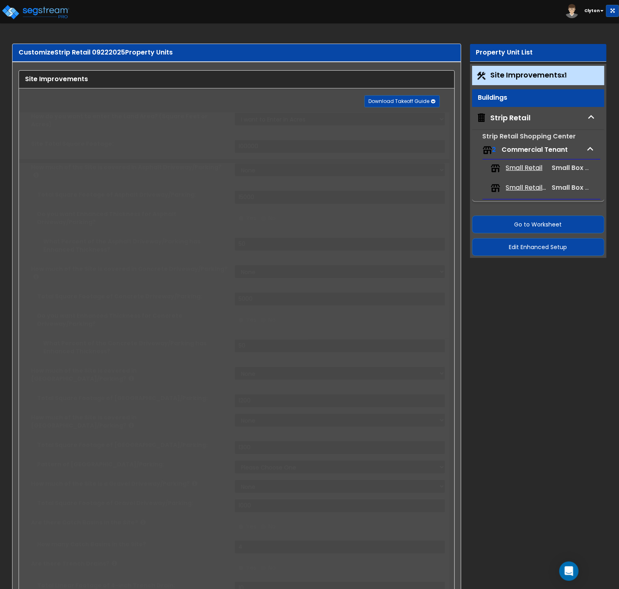
type input "30"
radio input "true"
type input "33"
radio input "true"
select select "1"
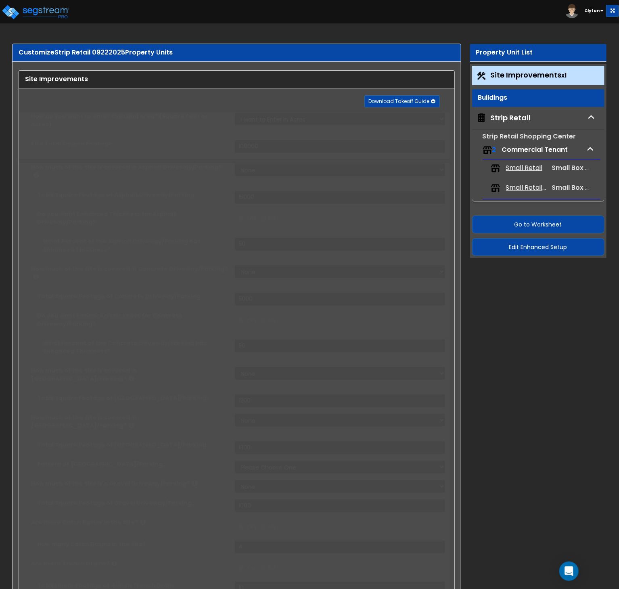
type input "30"
radio input "true"
type input "6"
radio input "true"
type input "15"
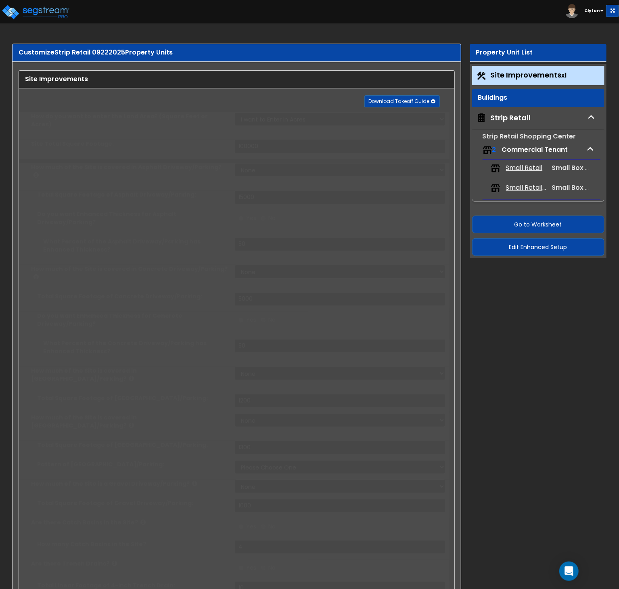
select select "2"
radio input "true"
select select "2"
select select "1"
radio input "true"
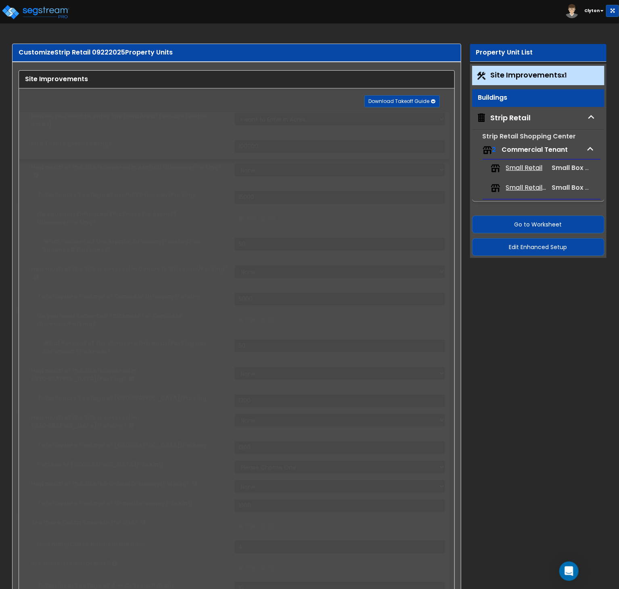
radio input "true"
select select "2"
type input "300"
select select "3"
select select "1"
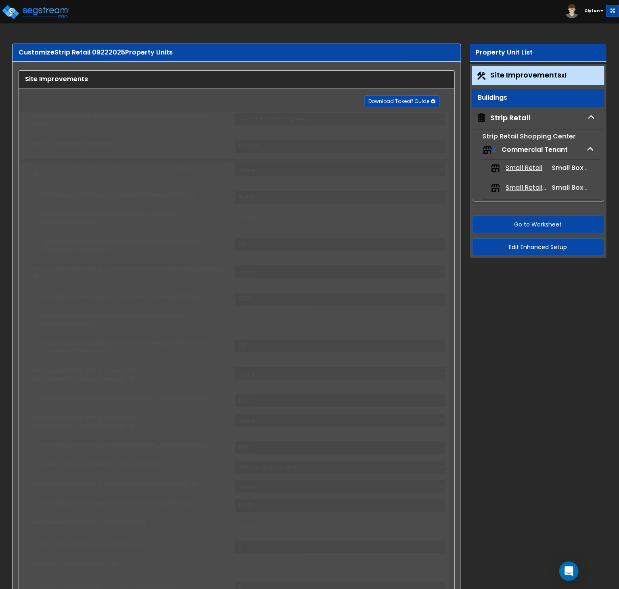
type input "50"
select select "4"
type input "25"
select select "6"
radio input "true"
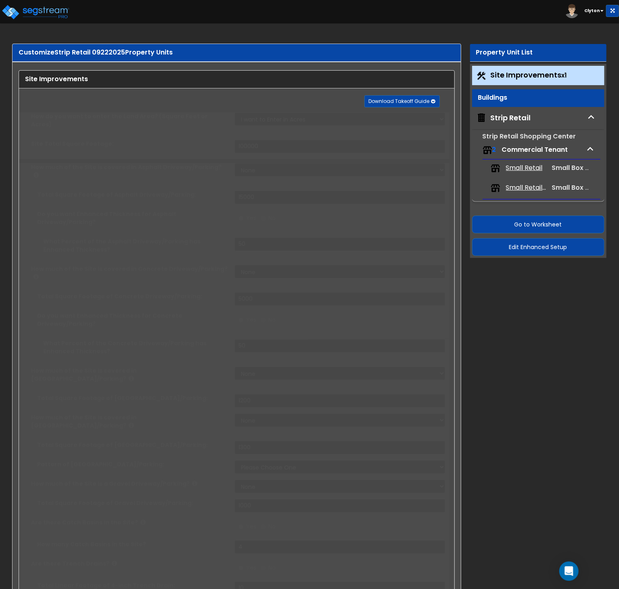
type input "8"
radio input "true"
select select "2"
type input "120"
radio input "true"
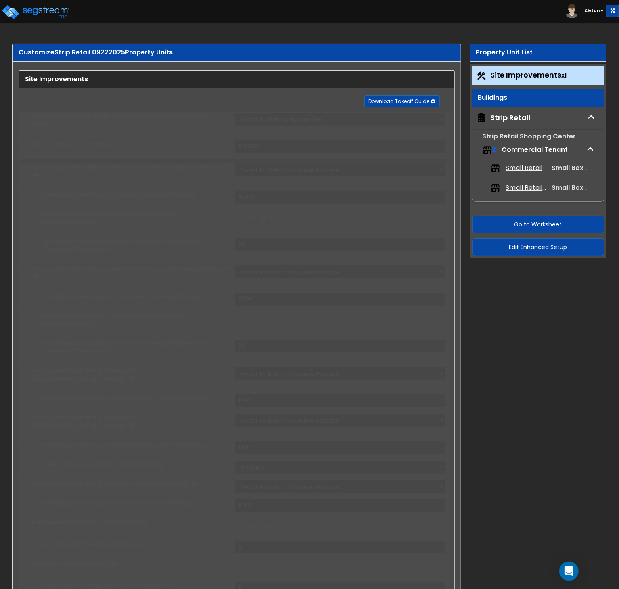
type input "60"
type input "4"
radio input "true"
select select "1"
type input "5"
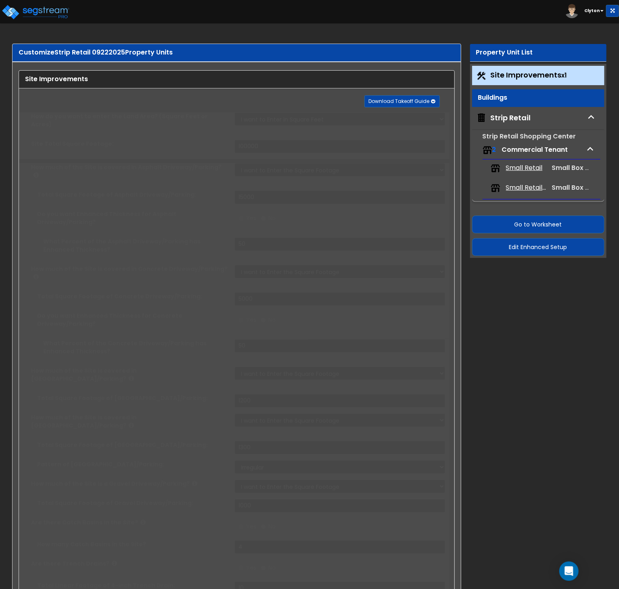
type input "10"
radio input "true"
select select "2"
radio input "true"
type input "6"
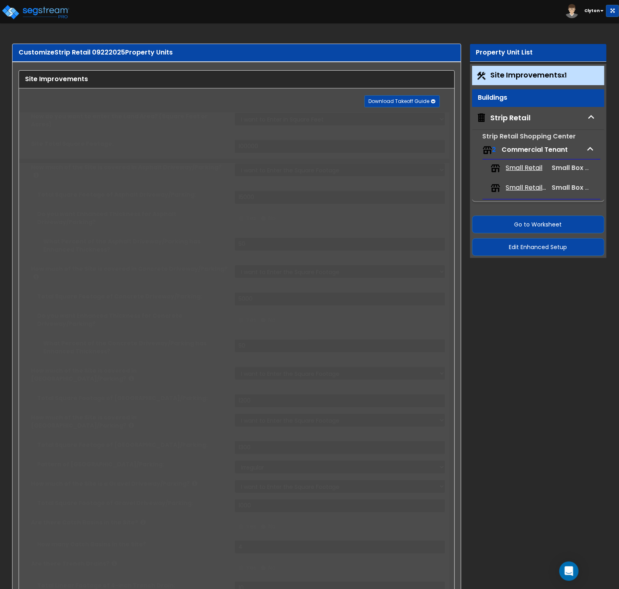
type input "12"
radio input "true"
select select "2"
radio input "true"
select select "2"
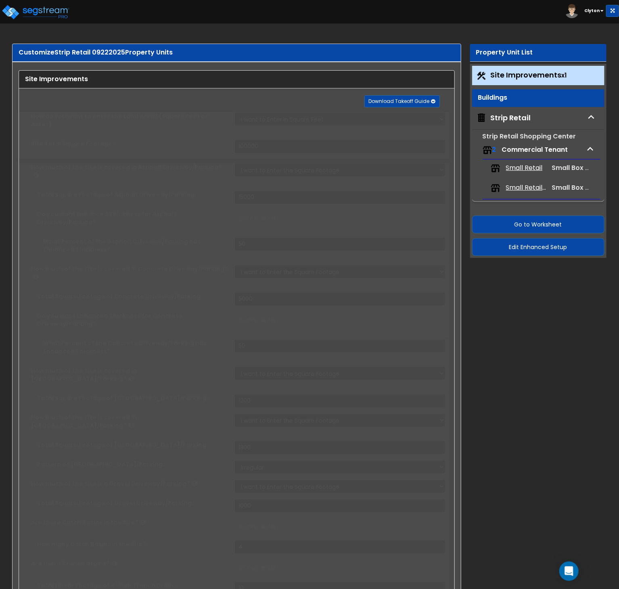
type input "16"
radio input "true"
type input "15"
radio input "true"
type input "500"
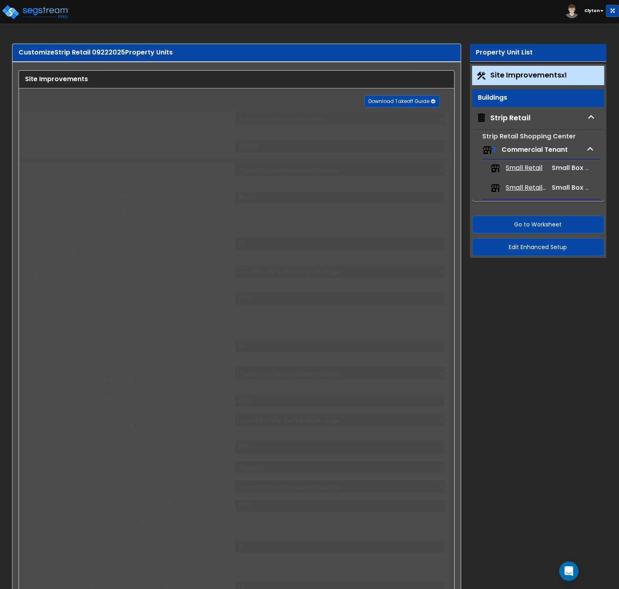
radio input "true"
select select "4"
type input "20"
radio input "true"
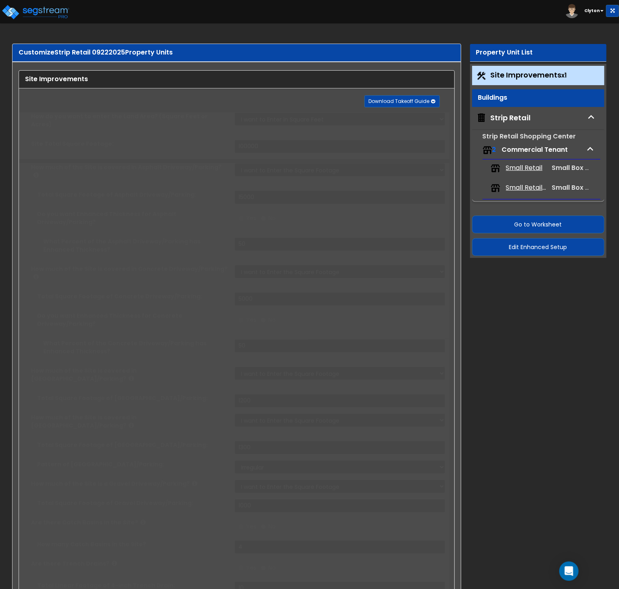
type input "20"
radio input "true"
select select "4"
type input "14"
radio input "true"
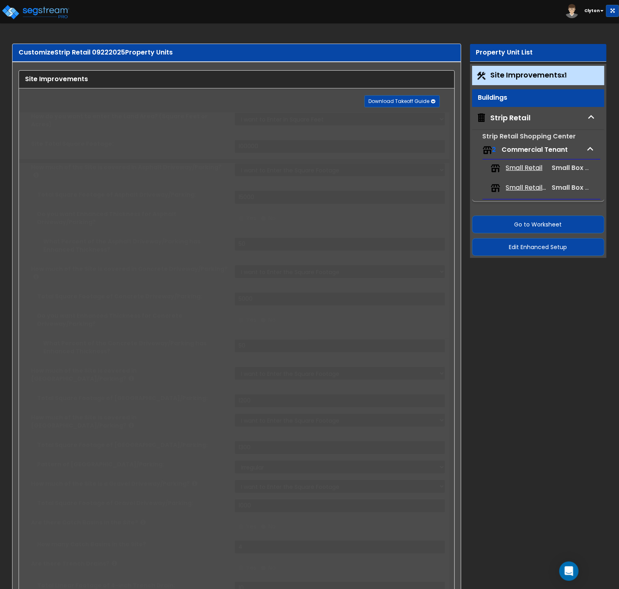
type input "850"
radio input "true"
type input "5"
type input "20"
radio input "true"
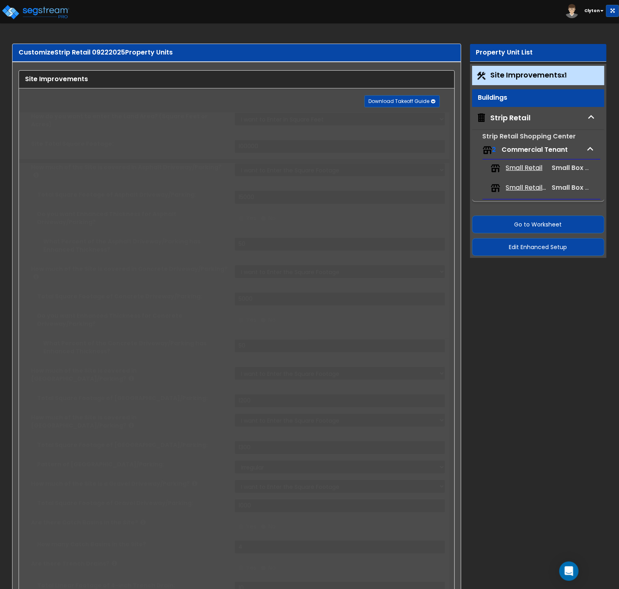
type input "5"
type input "20"
radio input "true"
type input "5"
type input "20"
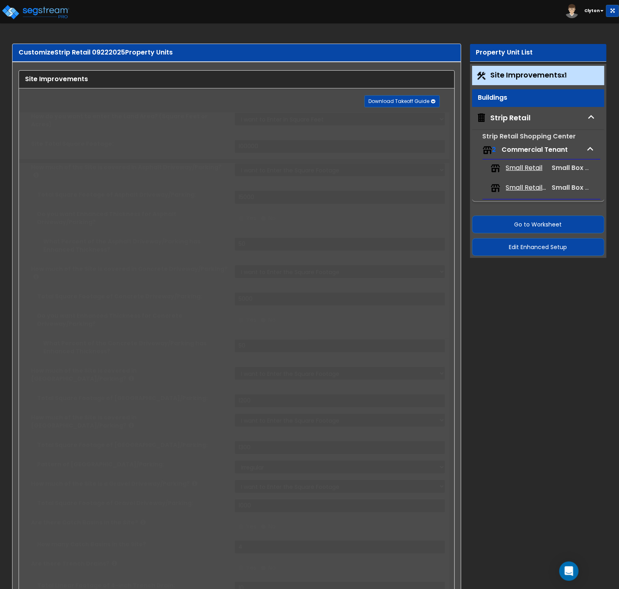
radio input "true"
type input "5"
type input "20"
radio input "true"
select select "1"
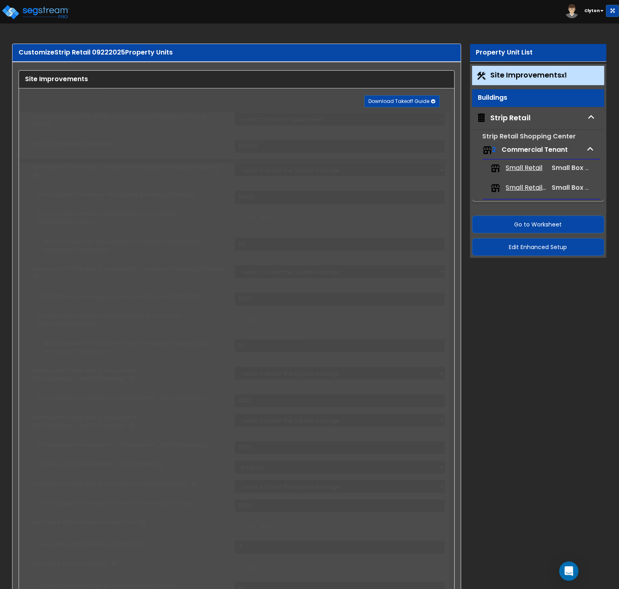
type input "60"
radio input "true"
select select "1"
type input "45"
radio input "true"
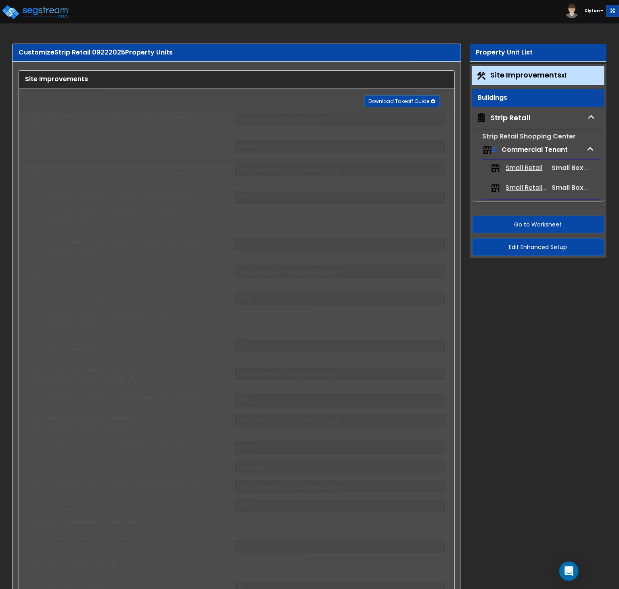
select select "1"
select select "3"
type input "4"
radio input "true"
select select "2"
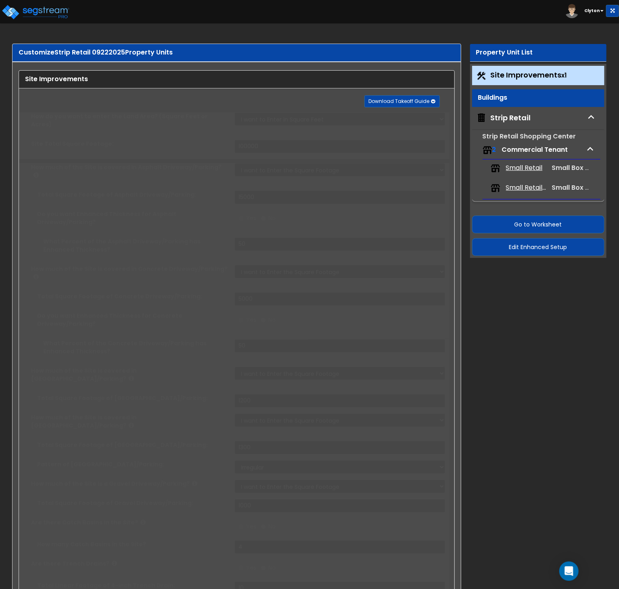
select select "1"
select select "3"
radio input "true"
type input "1"
radio input "true"
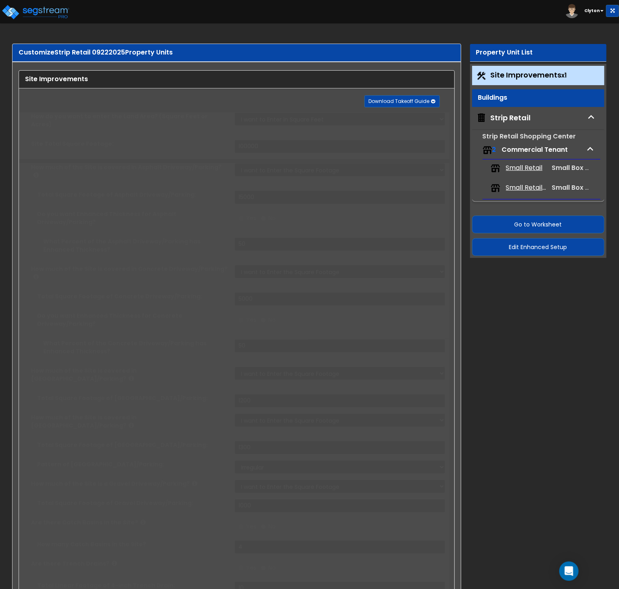
radio input "true"
type input "4"
type input "20"
radio input "true"
type input "5"
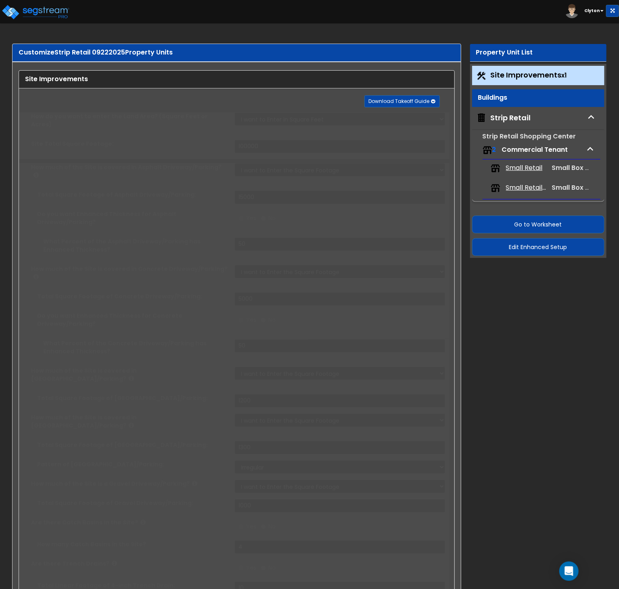
type input "25"
radio input "true"
type input "6"
type input "30"
radio input "true"
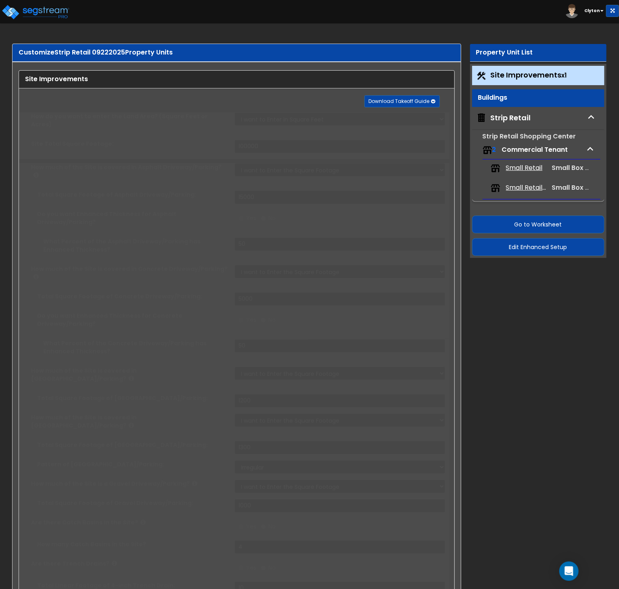
type input "5"
type input "100"
select select "2"
type input "1400"
radio input "true"
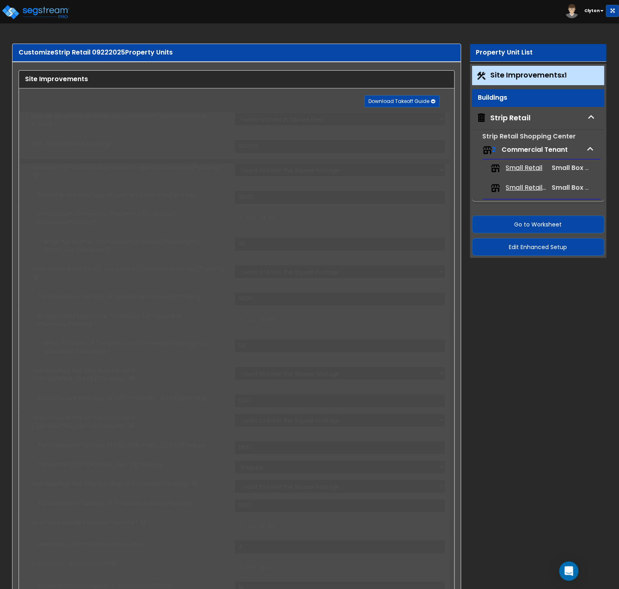
radio input "true"
select select "3"
select select "6"
type input "30"
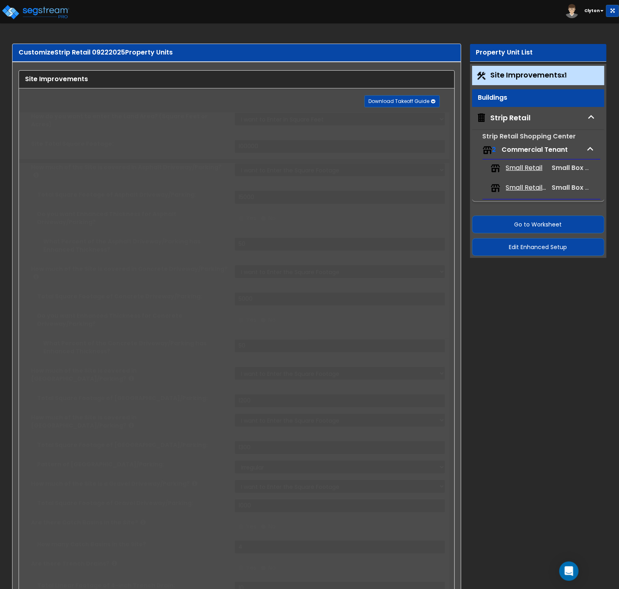
select select "10"
type input "40"
select select "8"
type input "50"
select select "3"
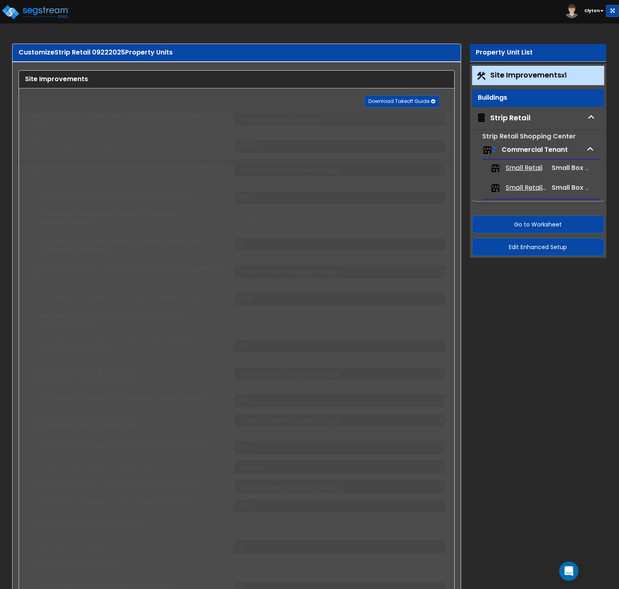
select select "1"
type input "10"
select select "2"
type input "20"
select select "3"
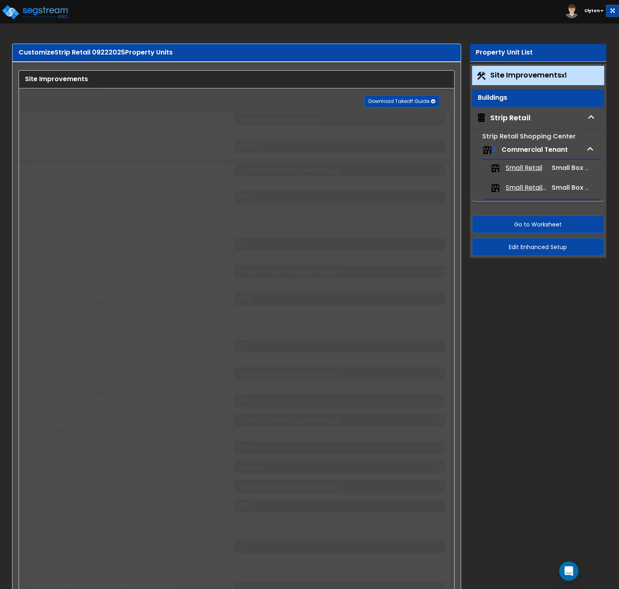
type input "30"
radio input "true"
type input "60"
radio input "true"
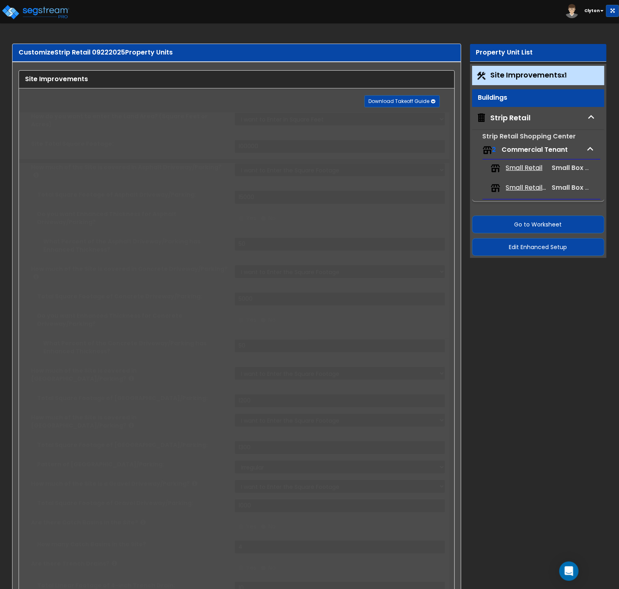
type input "400"
radio input "true"
type input "500"
radio input "true"
type input "600"
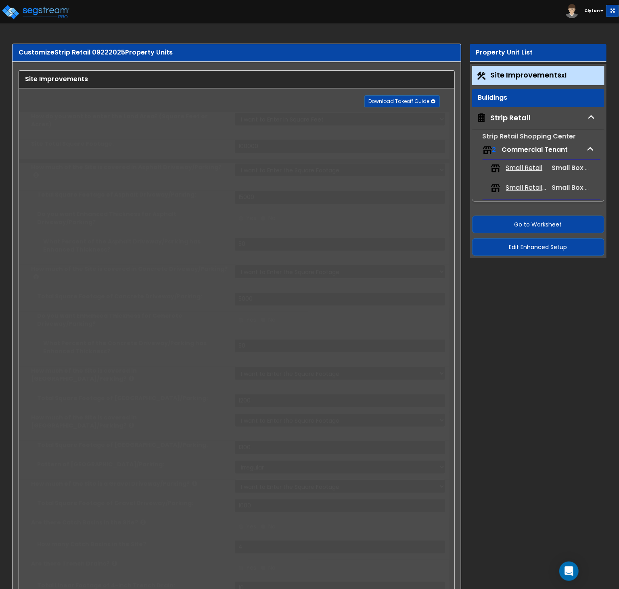
radio input "true"
type input "700"
radio input "true"
type input "800"
radio input "true"
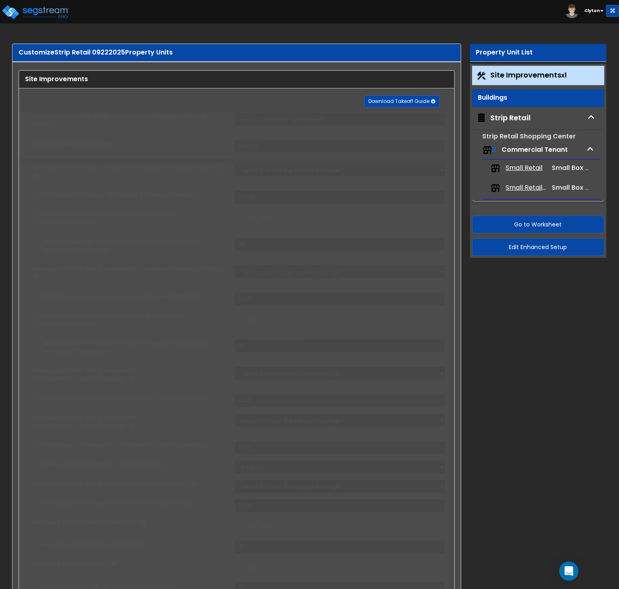
select select "1"
type input "150"
radio input "true"
type input "1"
select select "3"
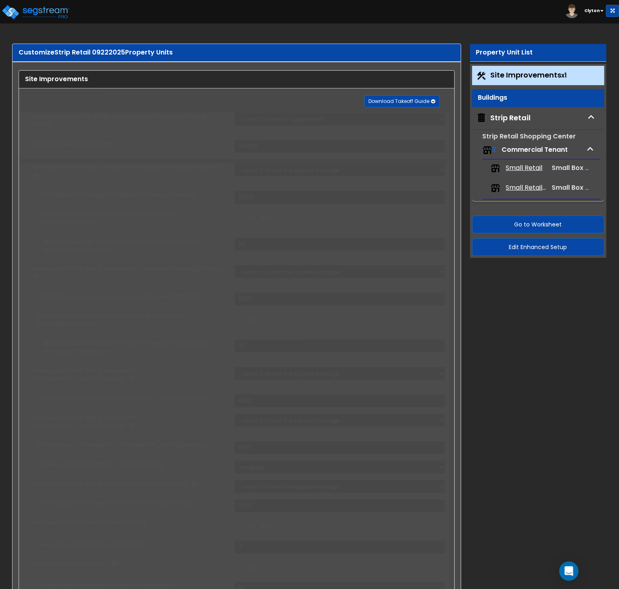
radio input "true"
select select "2"
select select "1"
radio input "true"
type input "4"
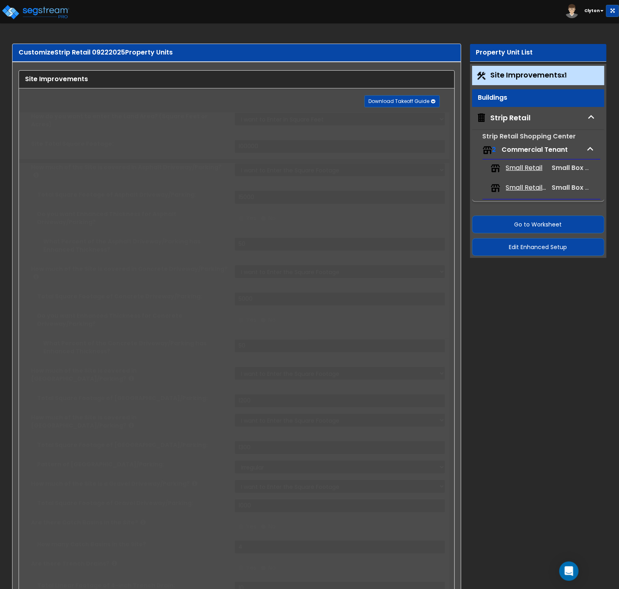
radio input "true"
type input "25"
radio input "true"
type input "1"
type input "300"
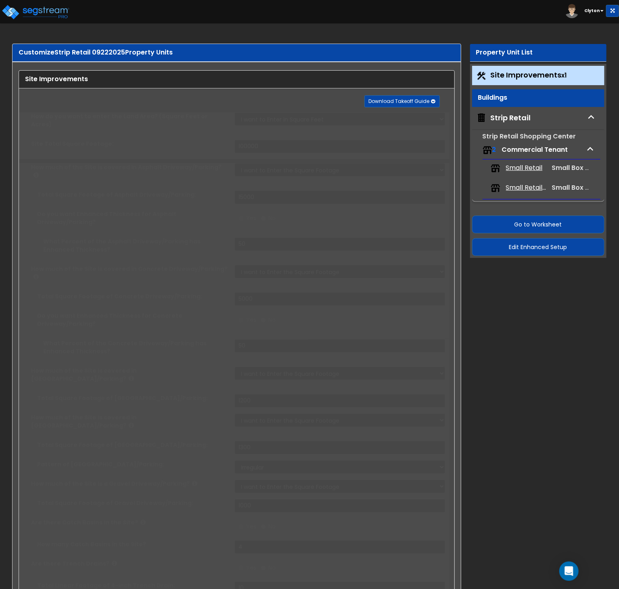
type input "8"
select select "1"
select select "2"
radio input "true"
type input "1"
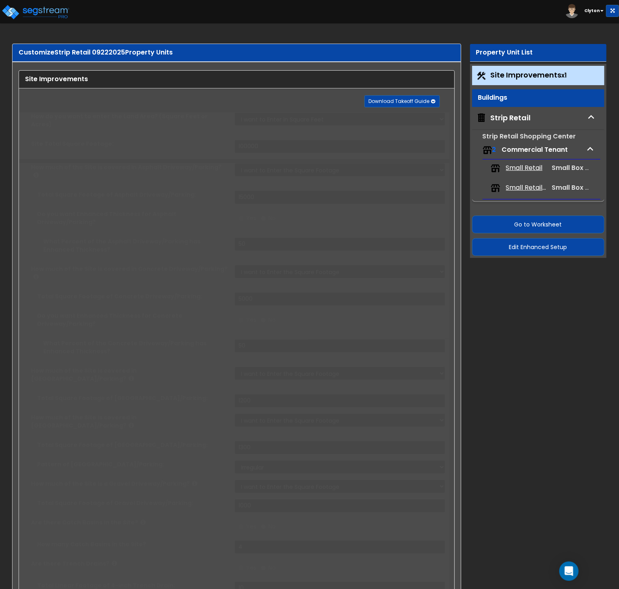
type input "250"
select select "7"
select select "1"
select select "2"
select select "4"
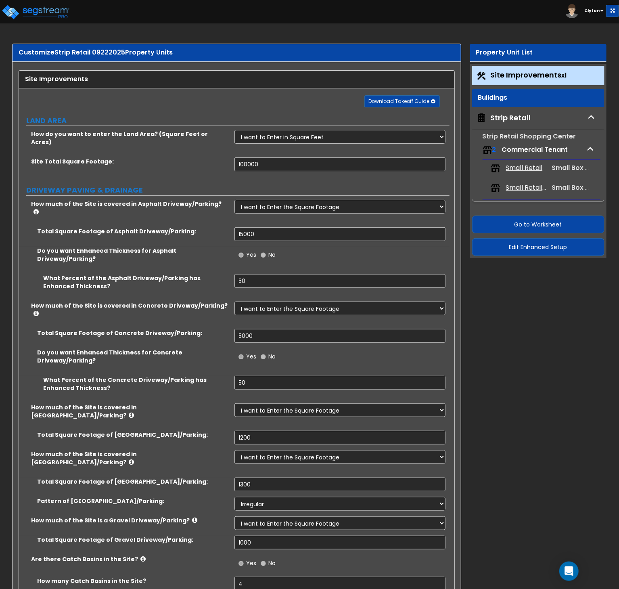
click at [507, 121] on div "Strip Retail" at bounding box center [511, 118] width 40 height 10
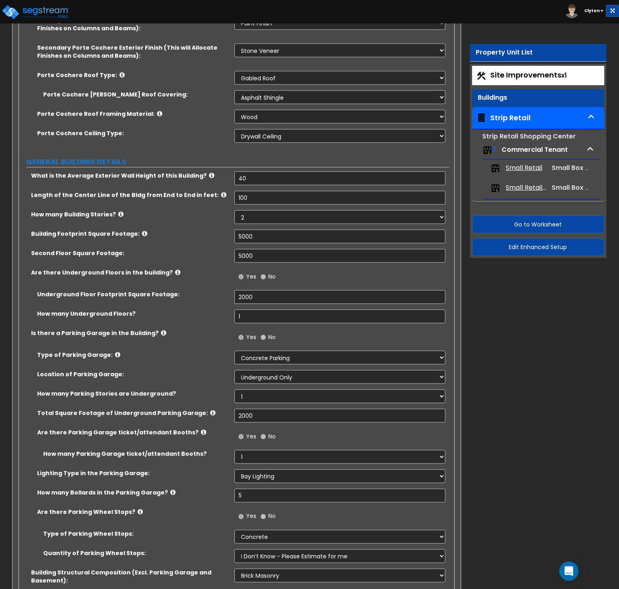
scroll to position [404, 0]
